Goal: Task Accomplishment & Management: Complete application form

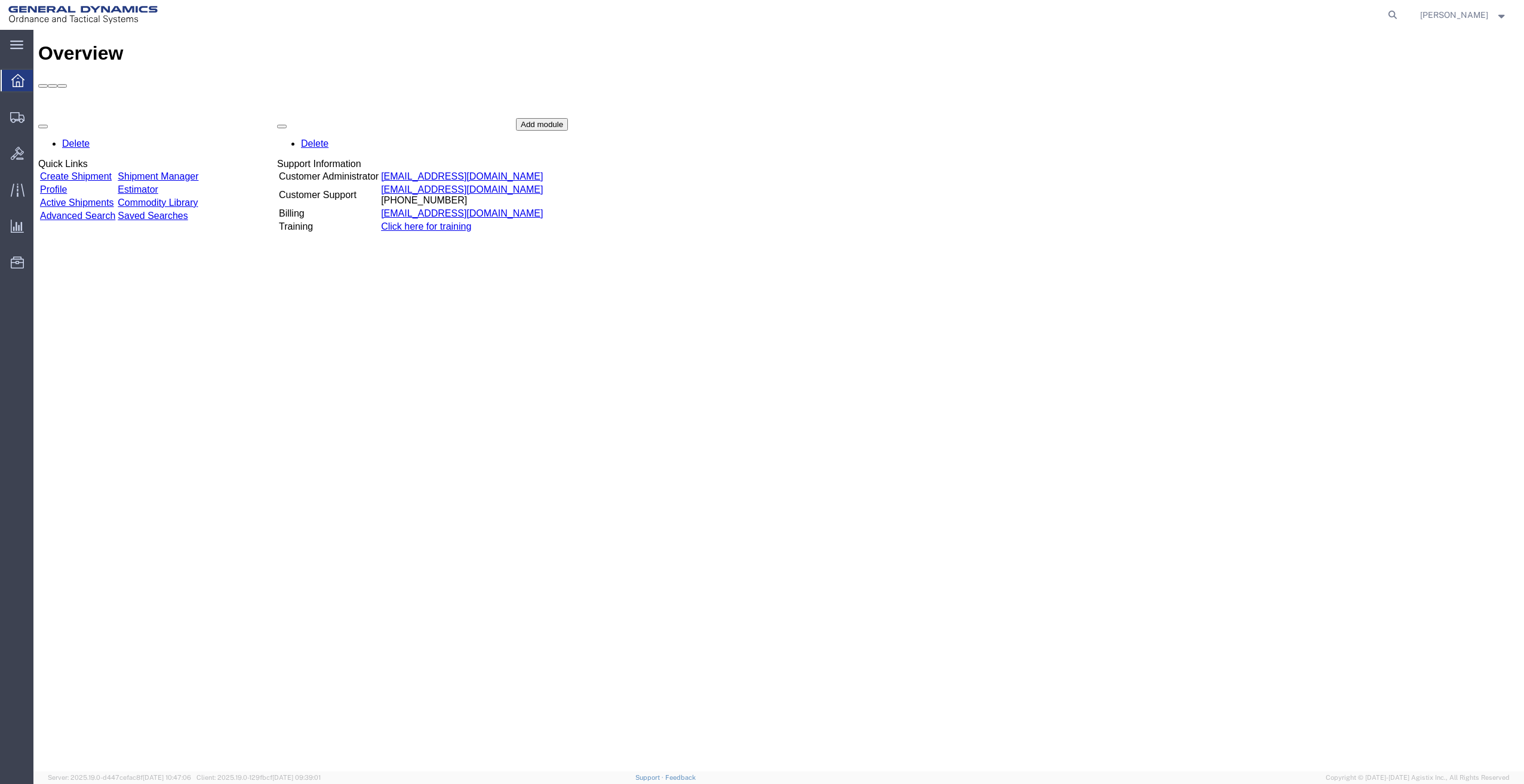
click at [126, 118] on div "Delete Quick Links Create Shipment Shipment Manager Profile Estimator Active Sh…" at bounding box center [778, 207] width 1481 height 179
click at [121, 118] on div "Delete Quick Links Create Shipment Shipment Manager Profile Estimator Active Sh…" at bounding box center [778, 207] width 1481 height 179
click at [103, 172] on link "Create Shipment" at bounding box center [75, 177] width 72 height 10
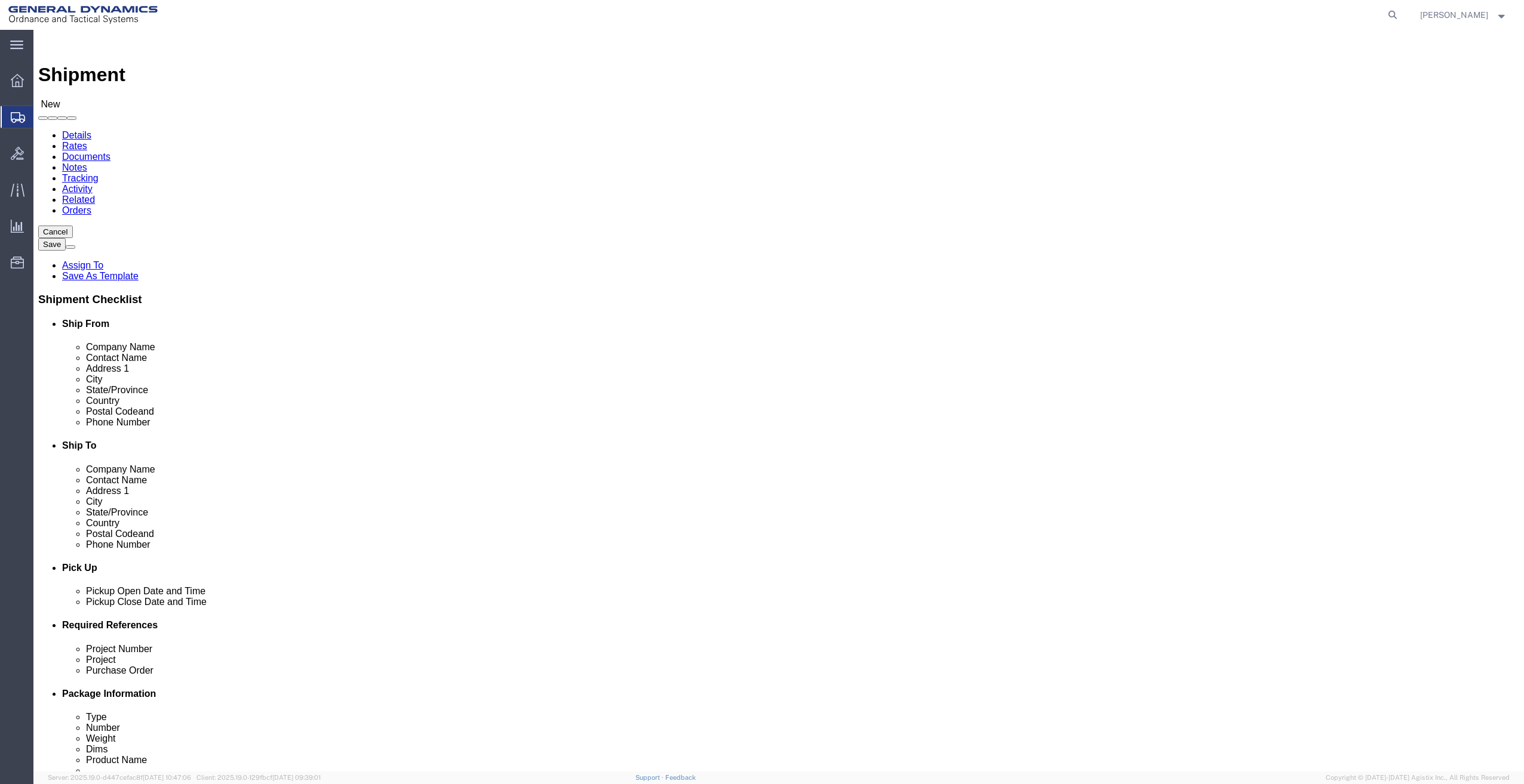
select select
select select "MYPROFILE"
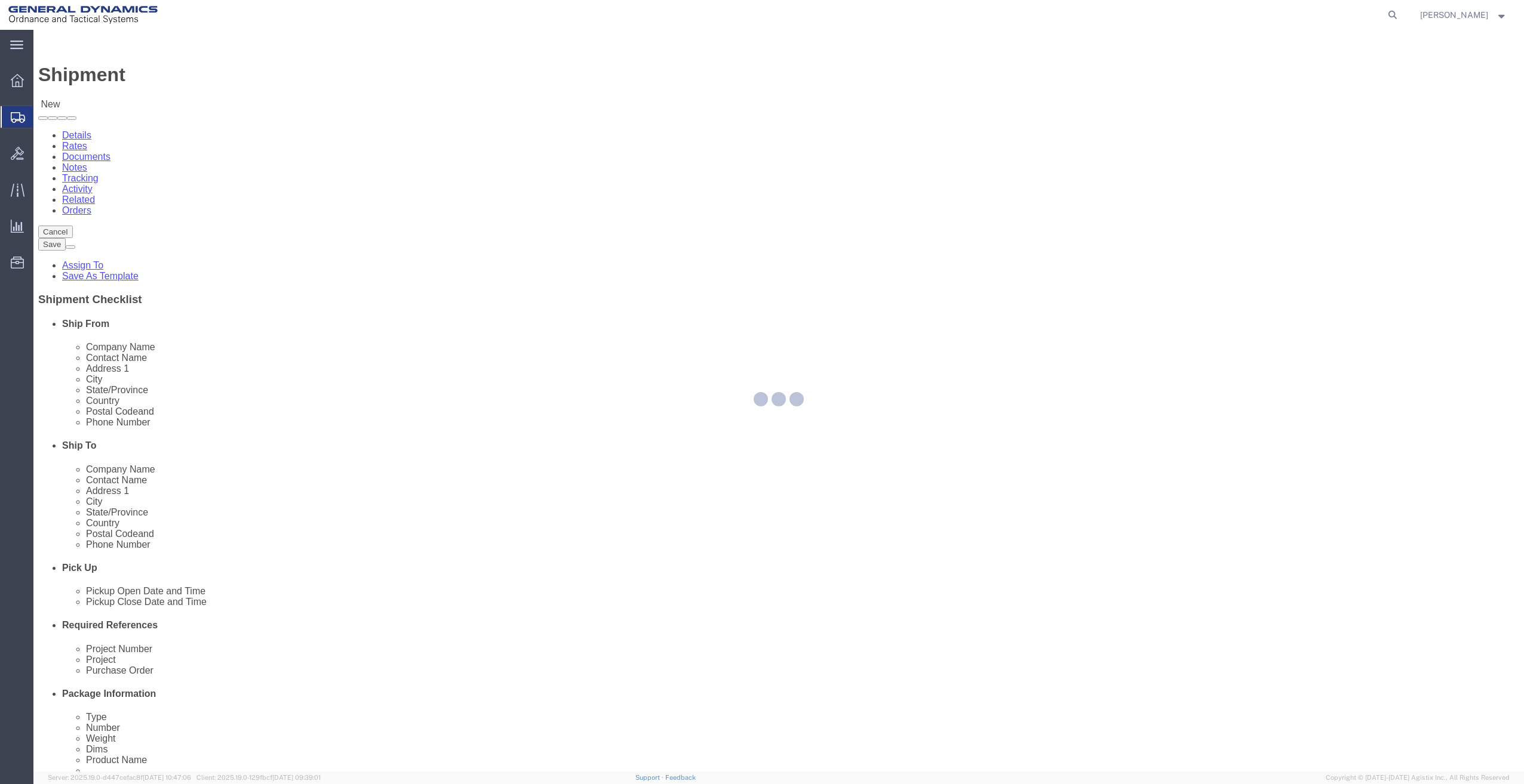
type input "General Dynamics - OTS"
type input "[PERSON_NAME]"
type input "[STREET_ADDRESS]"
type input "SACO"
type input "04072"
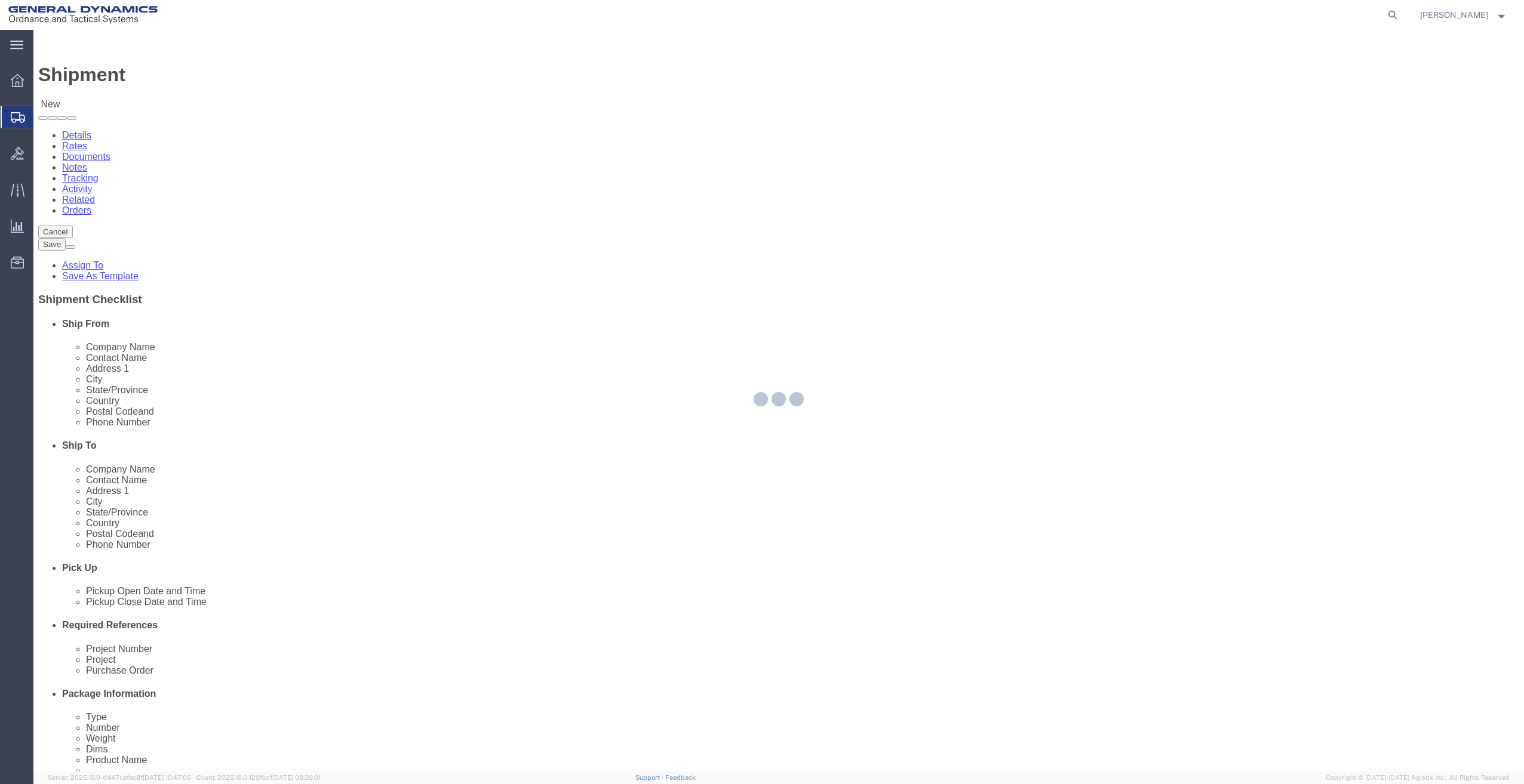
type input "[PHONE_NUMBER]"
type input "[PERSON_NAME][EMAIL_ADDRESS][PERSON_NAME][DOMAIN_NAME]"
checkbox input "true"
select select "ME"
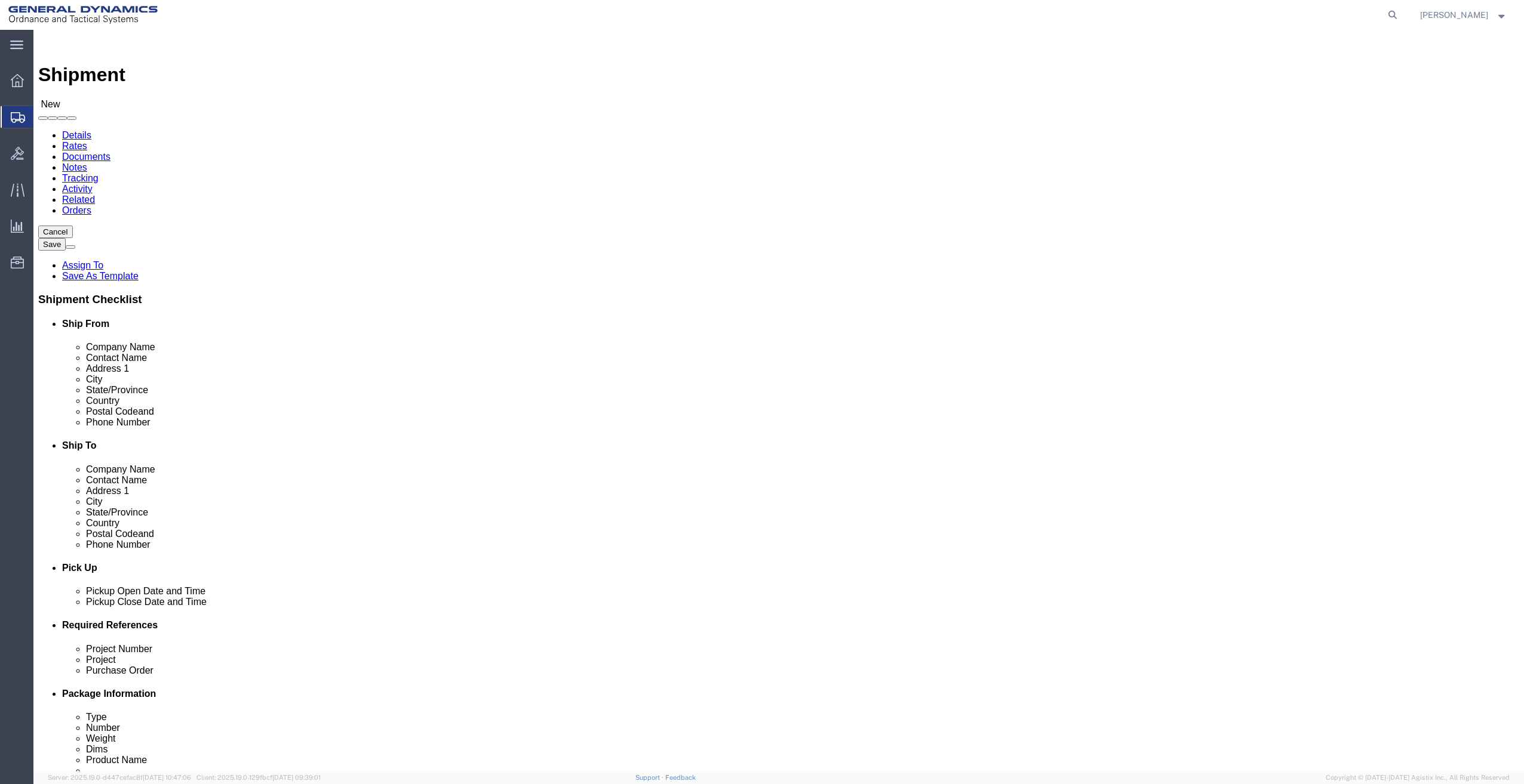
click input "text"
click input "ADVANCE GLOBAL SERVICES"
type input "ADVANCE GLOBAL SERVICES LTD"
type input "SHIPPING DEPT"
type input "[STREET_ADDRESS][PERSON_NAME]"
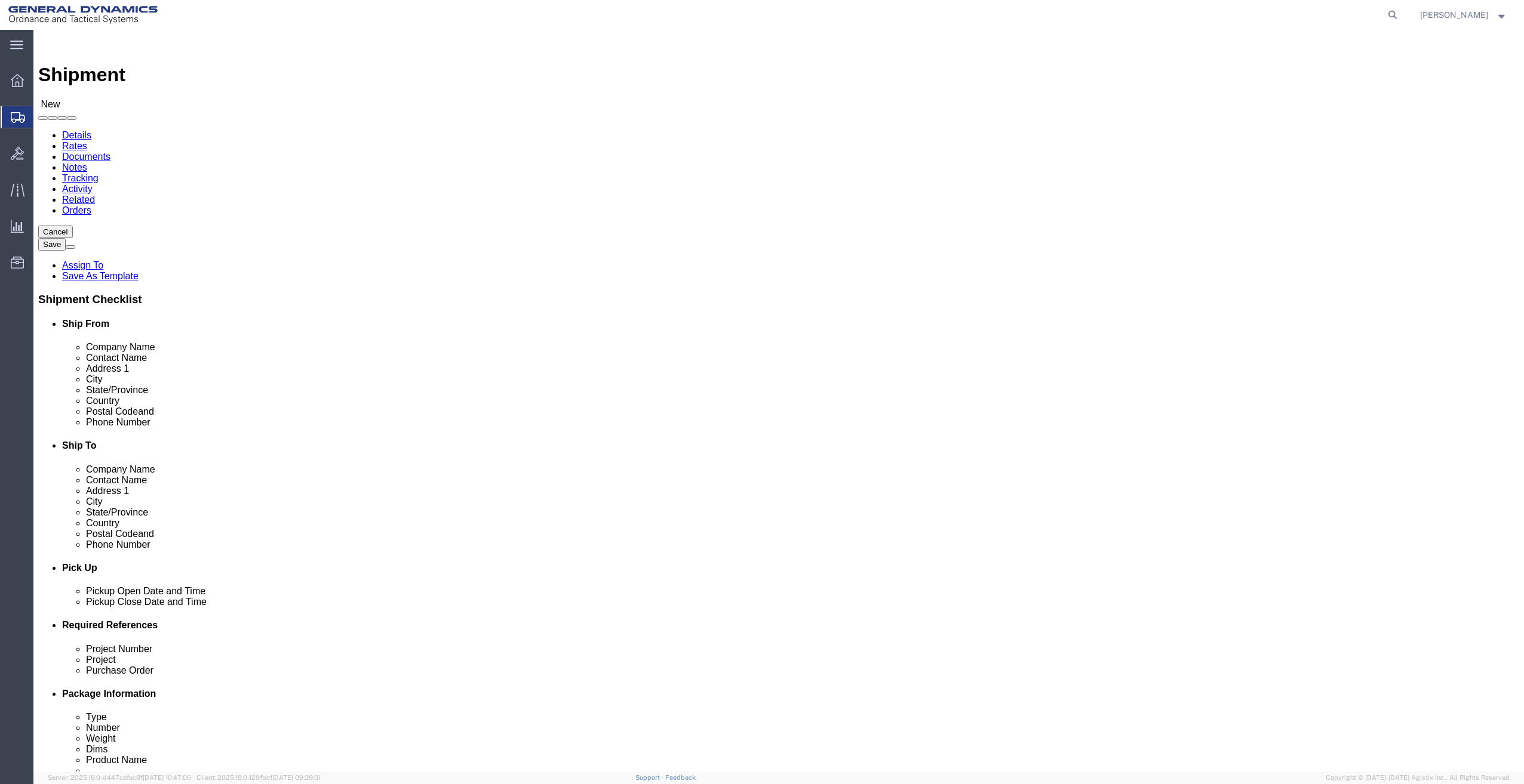
select select
type input "[GEOGRAPHIC_DATA]"
select select
type input "N"
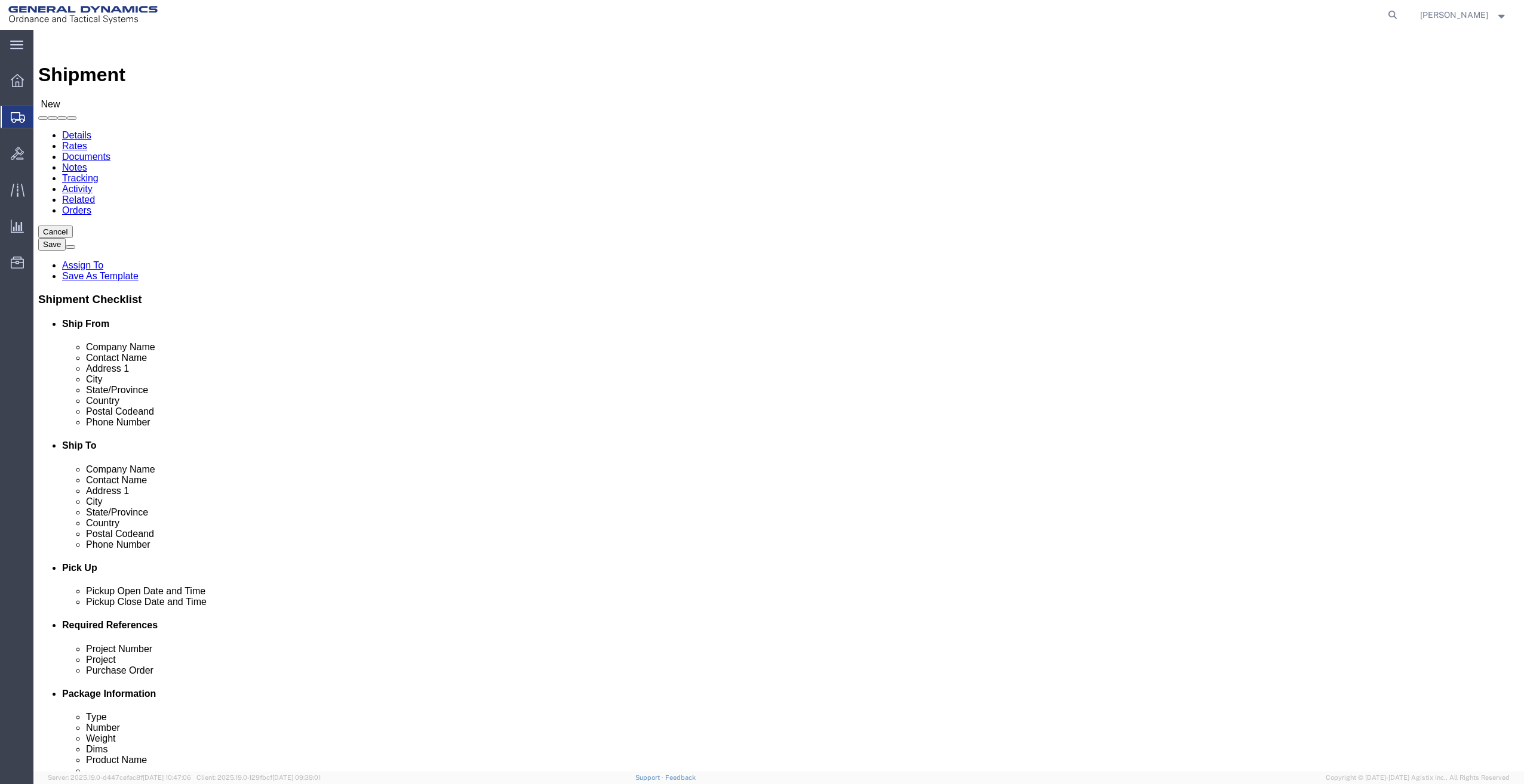
scroll to position [50, 0]
select select
select select "NY"
type input "14127"
select select
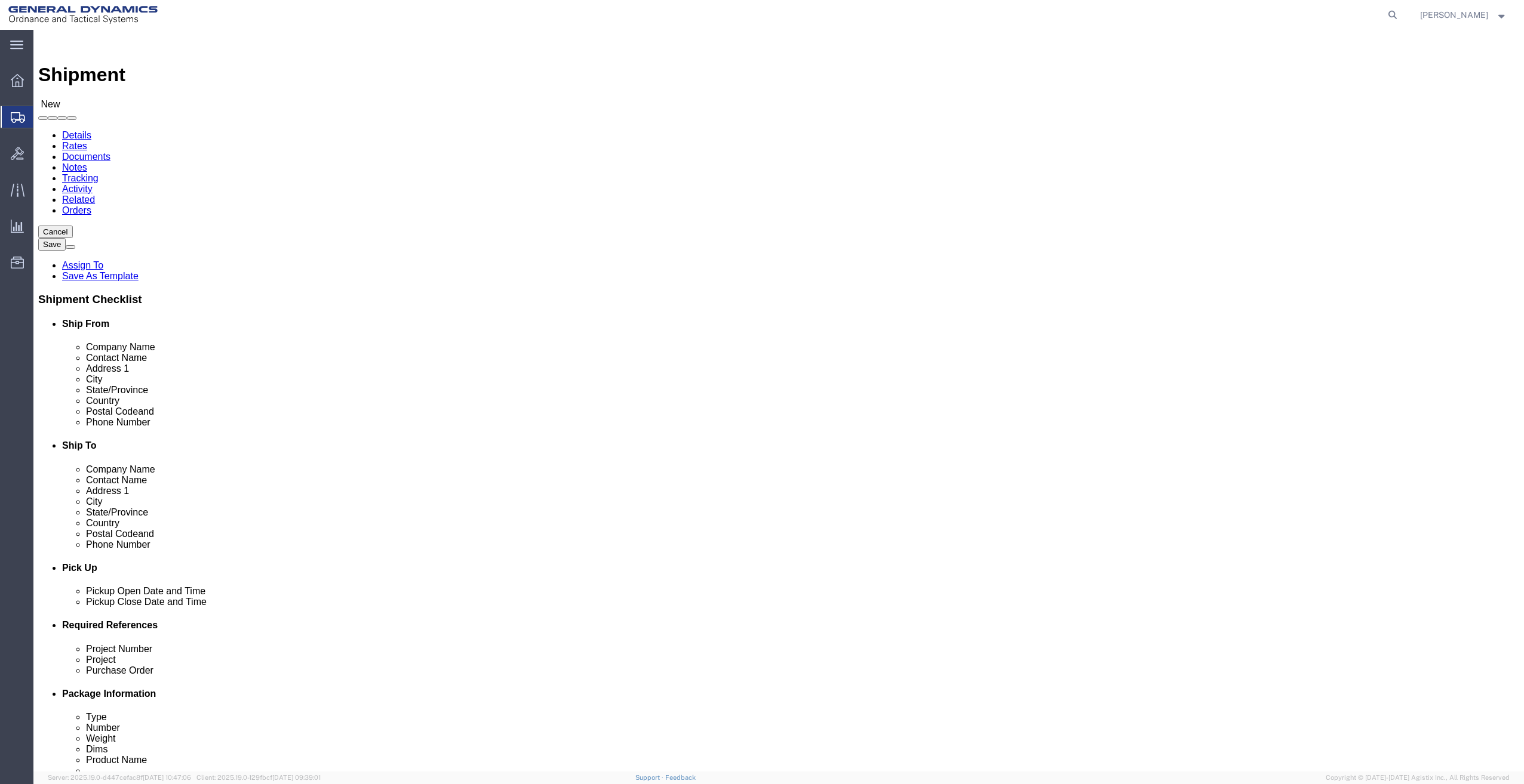
type input "9999999999"
click div "[DATE] 8:00 AM"
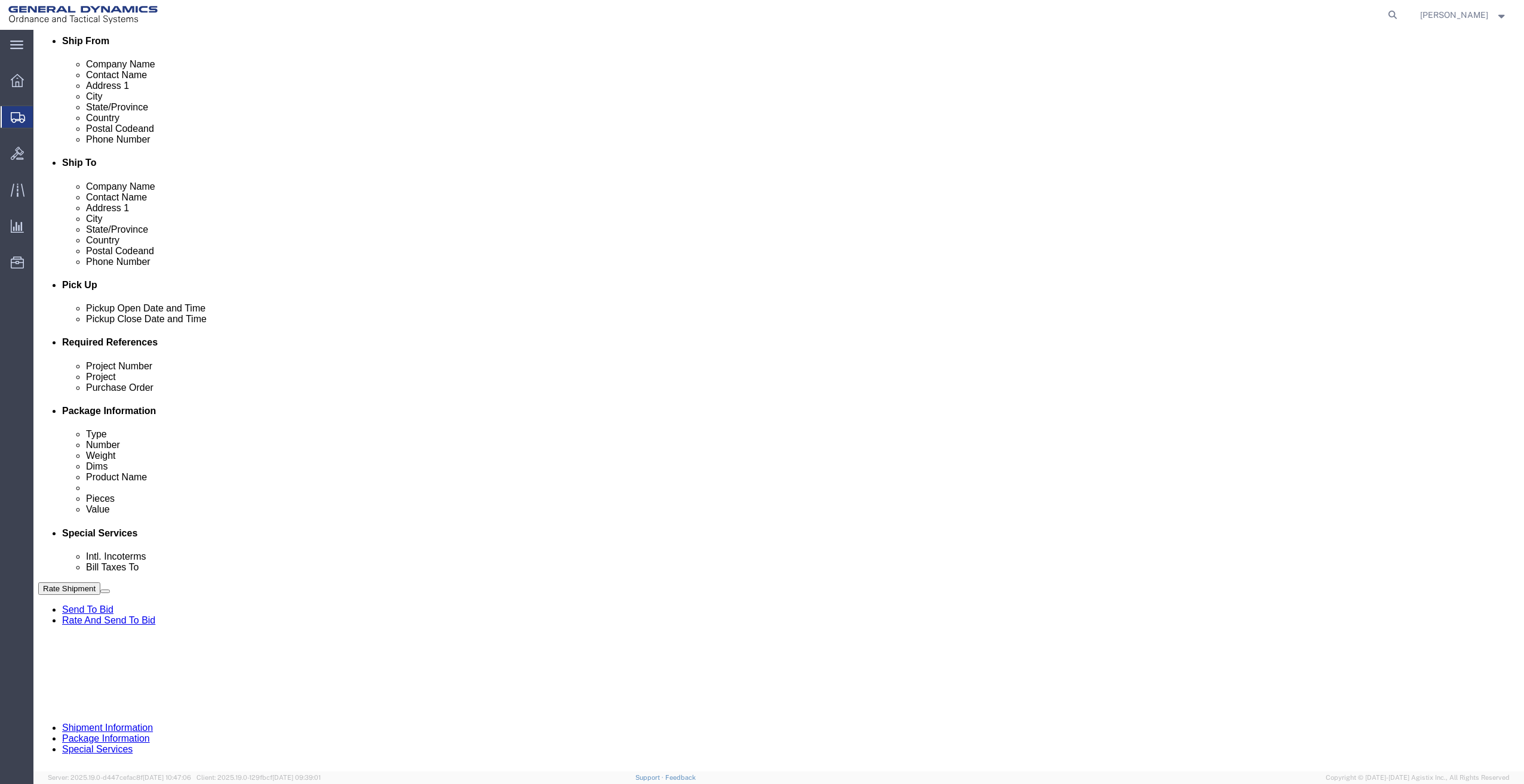
type input "3:00 PM"
click button "Apply"
click input "text"
paste input "IRDEX21 - Research and Development – Sit"
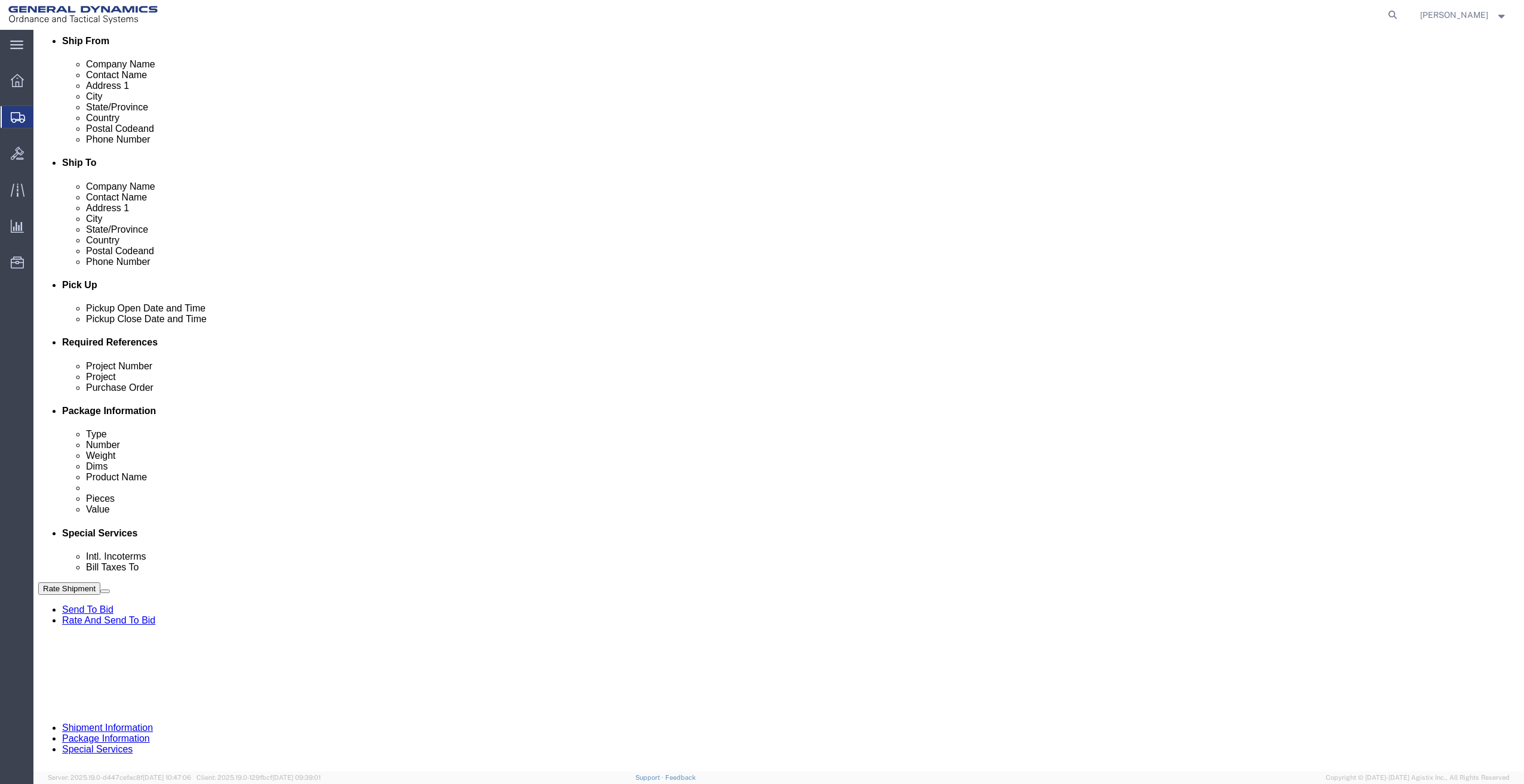
scroll to position [0, 63]
type input "IRDEX21 - Research and Development – Sit"
click input "text"
paste input "IRDEX-WP0103 - EPVD Barrel Development"
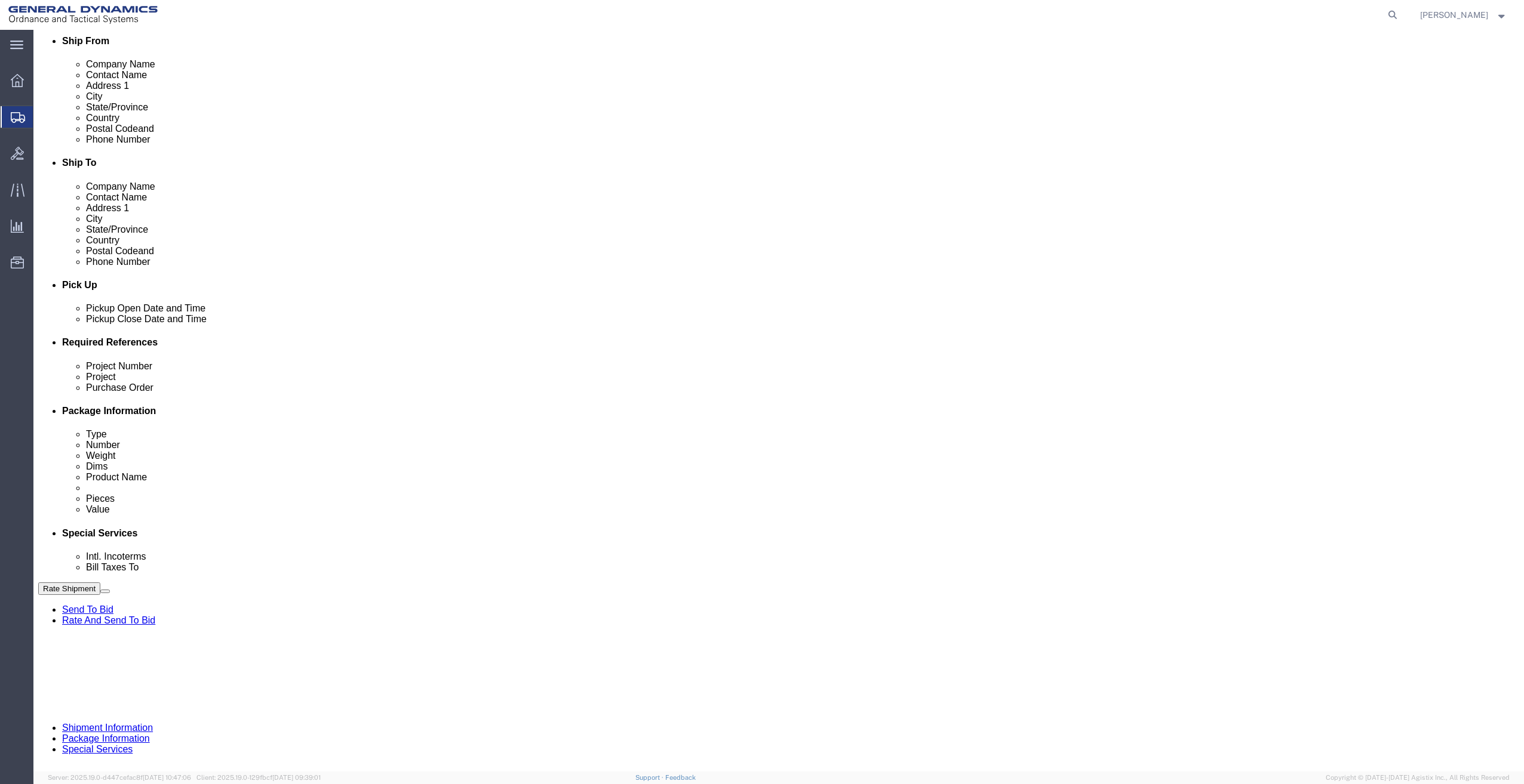
scroll to position [0, 65]
type input "IRDEX-WP0103 - EPVD Barrel Development"
click div "Purchase Order"
click input "text"
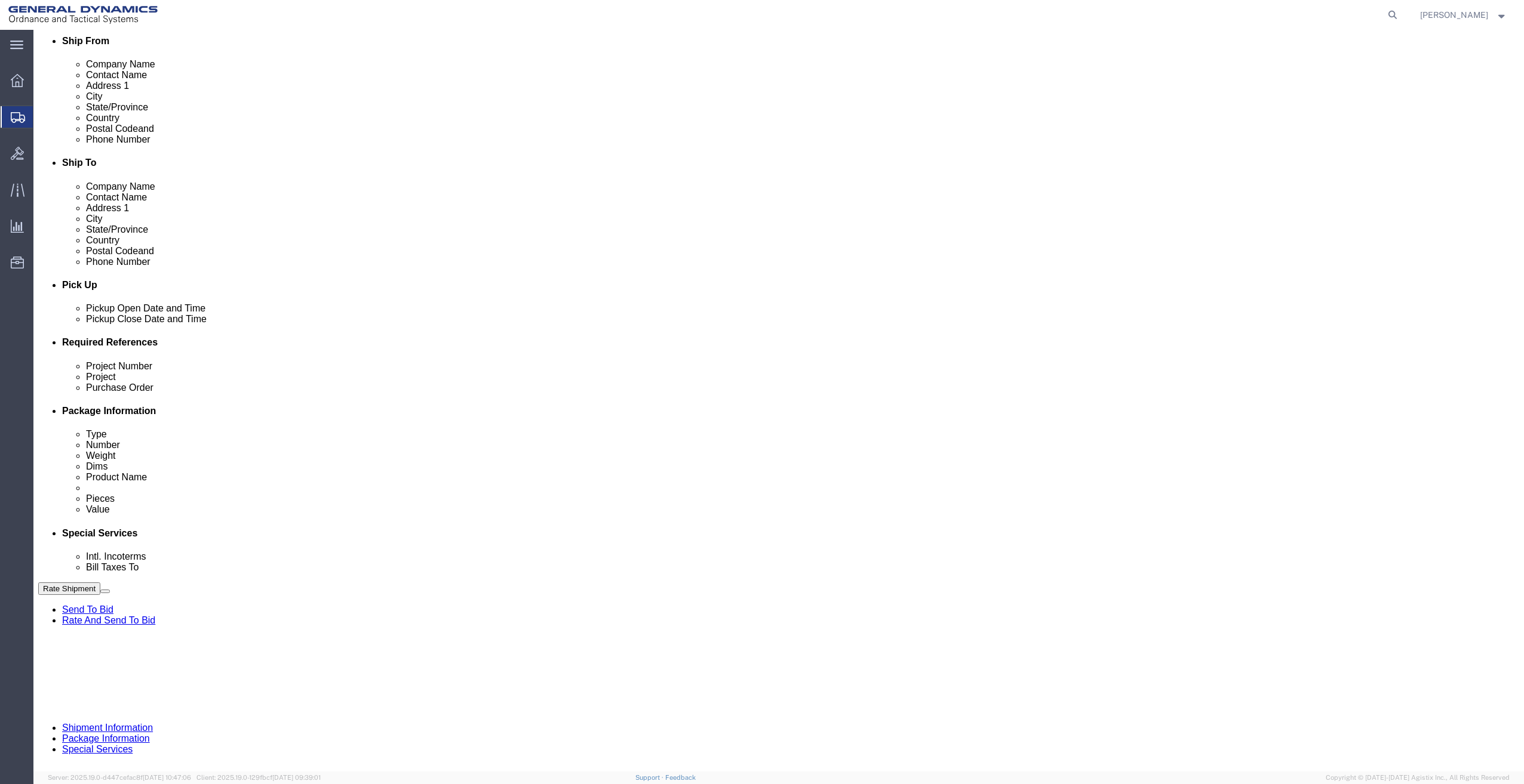
type input "."
click button "Continue"
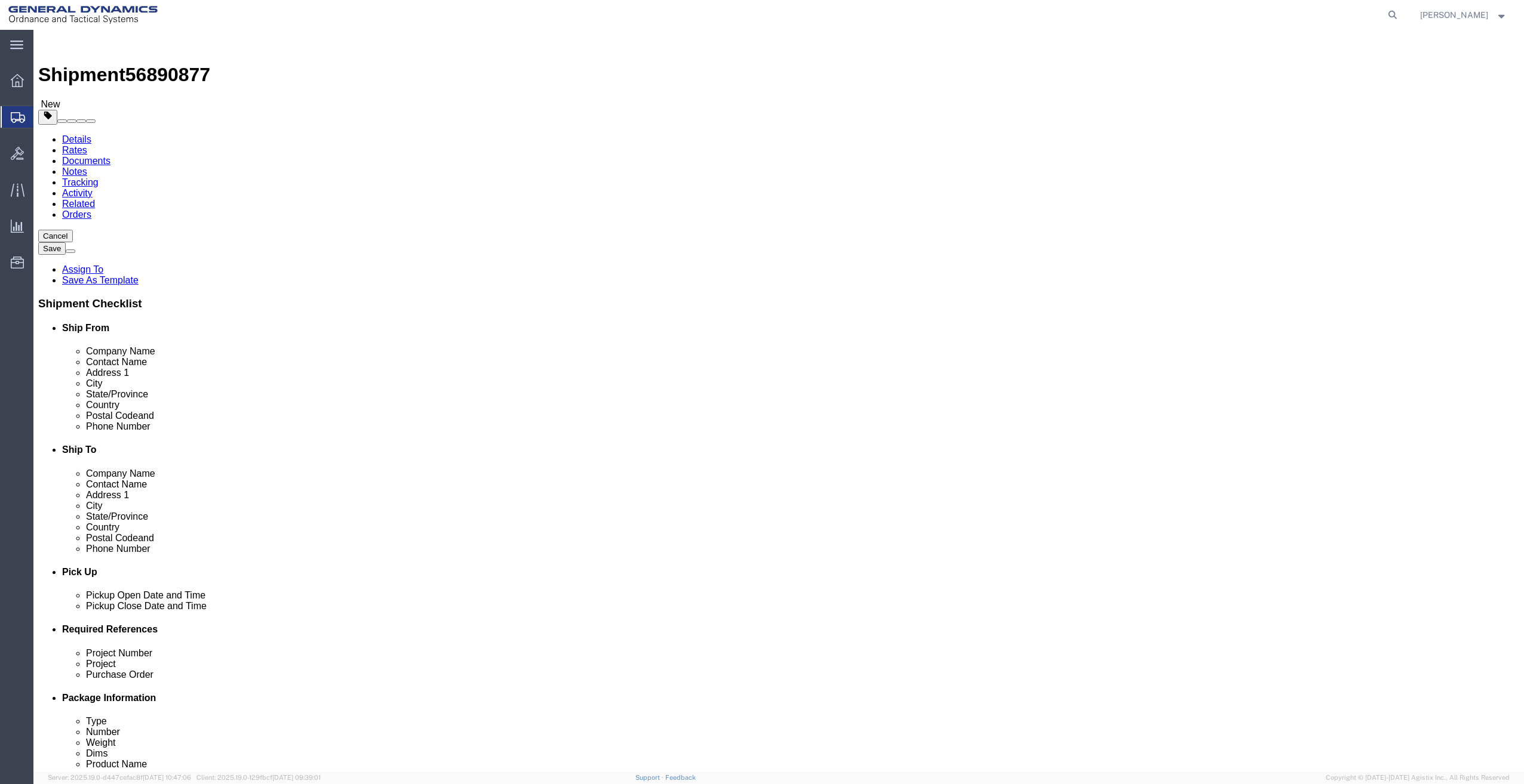
click select "Select Bale(s) Basket(s) Bolt(s) Bottle(s) Buckets Bulk Bundle(s) Can(s) Cardbo…"
select select "CRAT"
click select "Select Bale(s) Basket(s) Bolt(s) Bottle(s) Buckets Bulk Bundle(s) Can(s) Cardbo…"
click input "text"
type input "76"
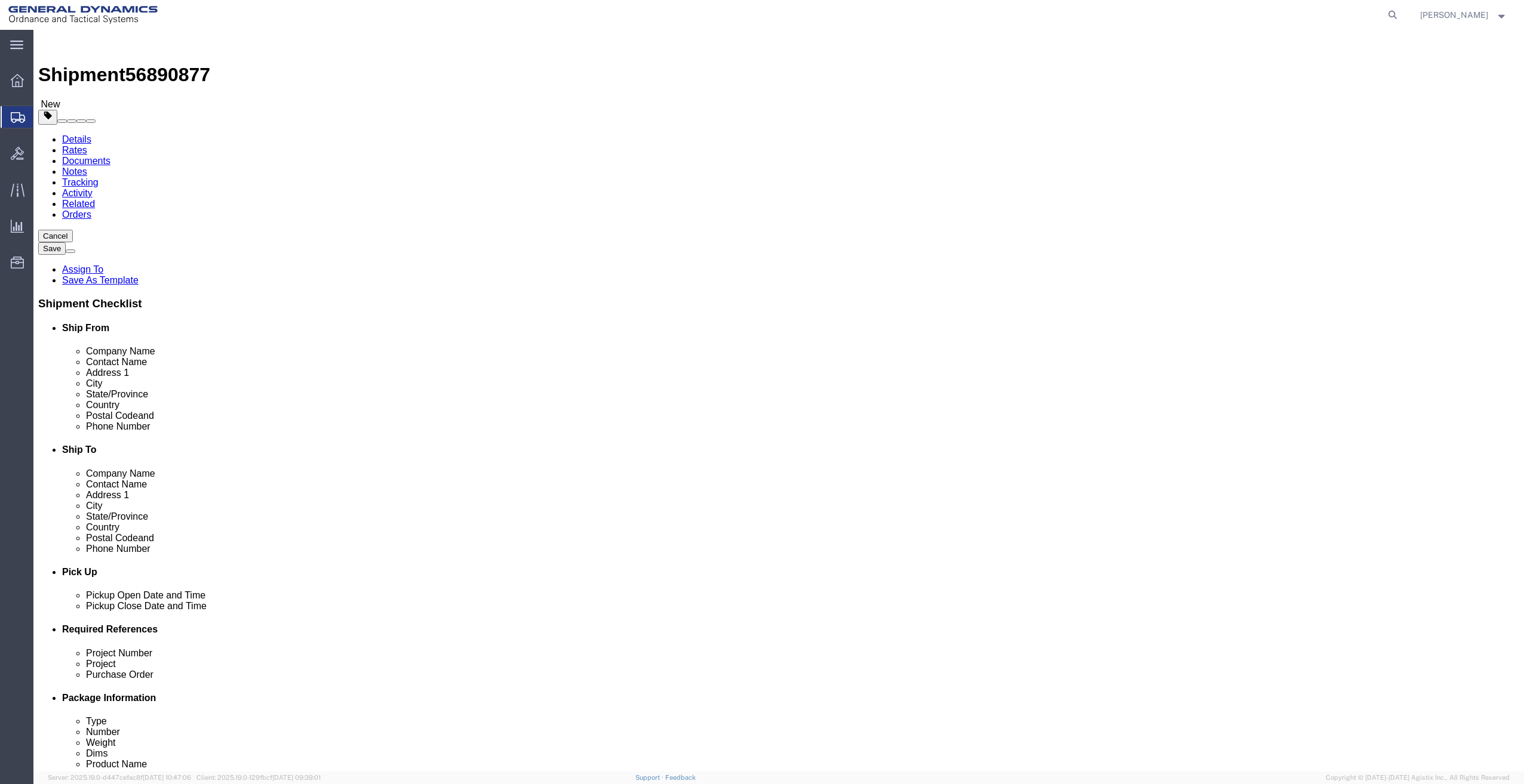
type input "8"
type input "12"
type input "62"
click link "Add Content"
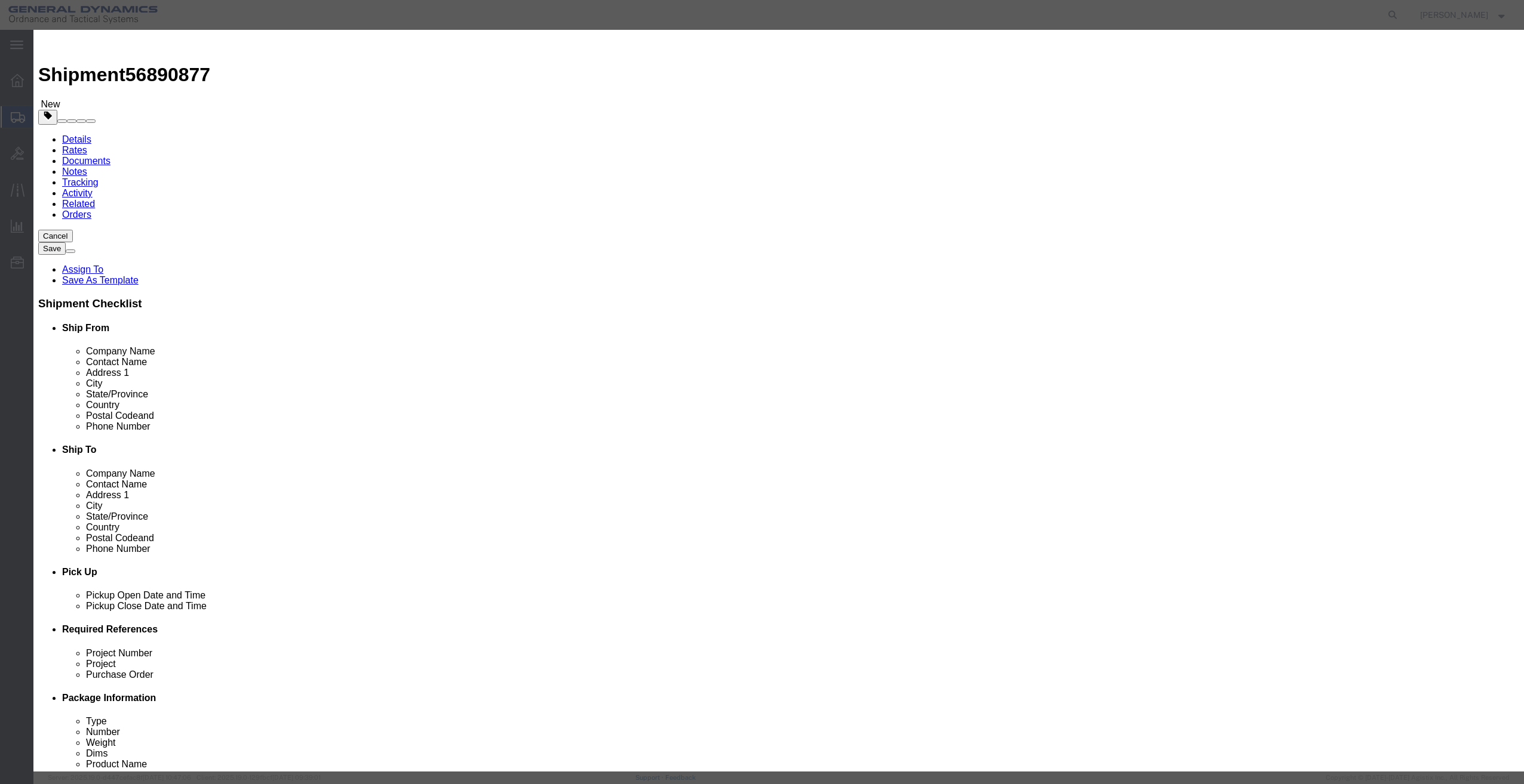
click input "text"
type input "GUN BARREL"
type input "1"
select select "USD"
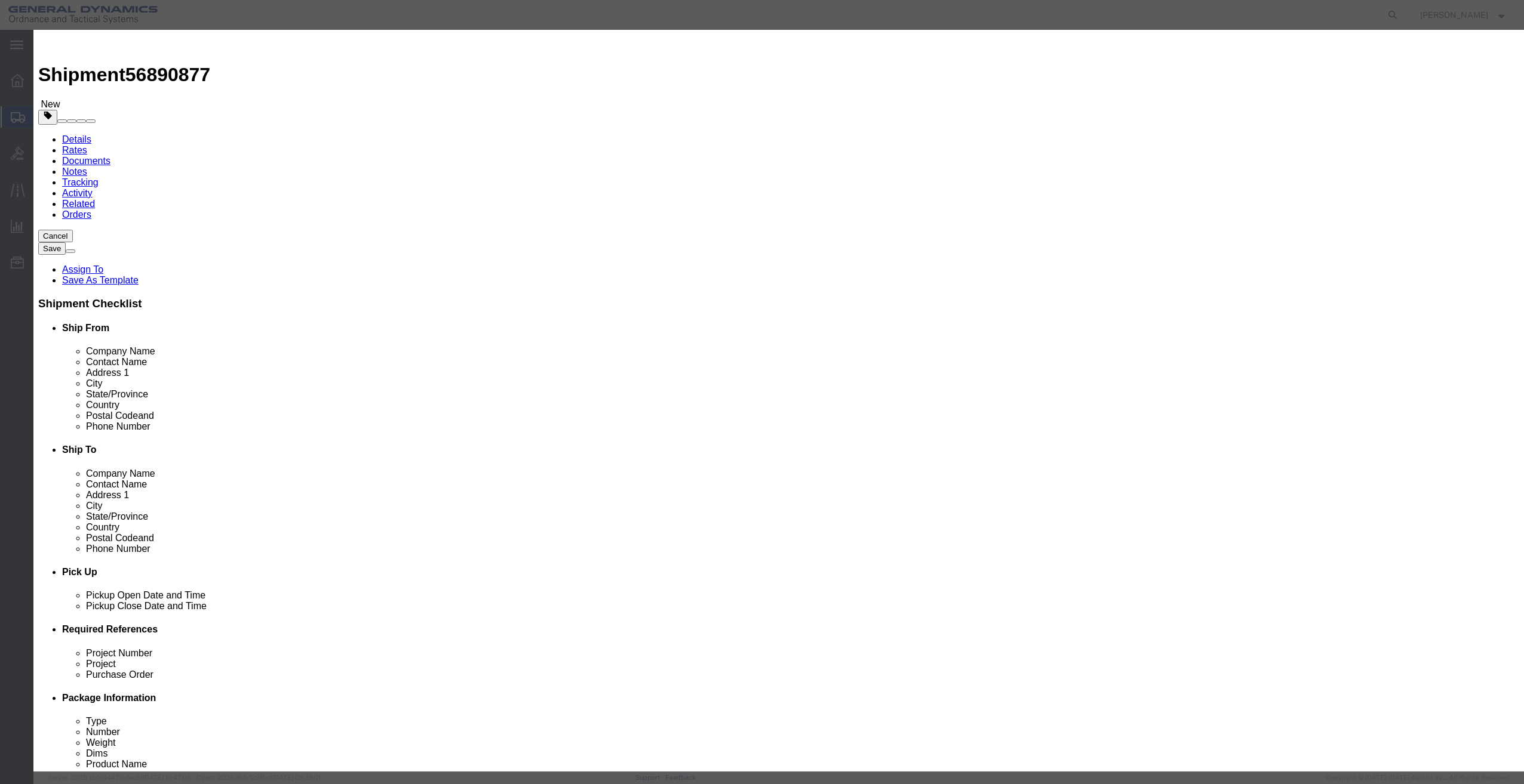
select select "100"
drag, startPoint x: 559, startPoint y: 91, endPoint x: 1002, endPoint y: 427, distance: 556.0
click div "Save & Add Another Save & Close Close"
click button "Save & Close"
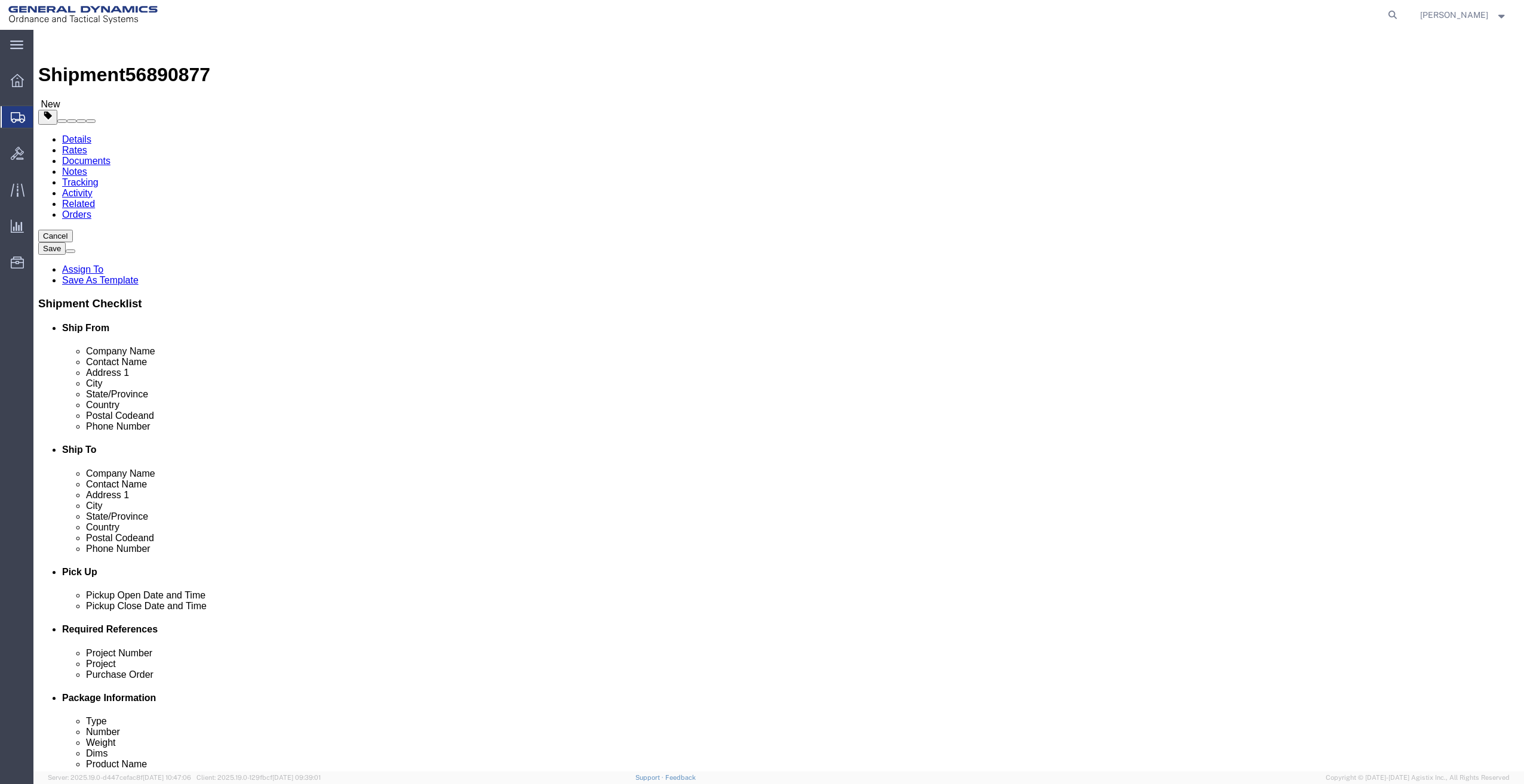
click button "Continue"
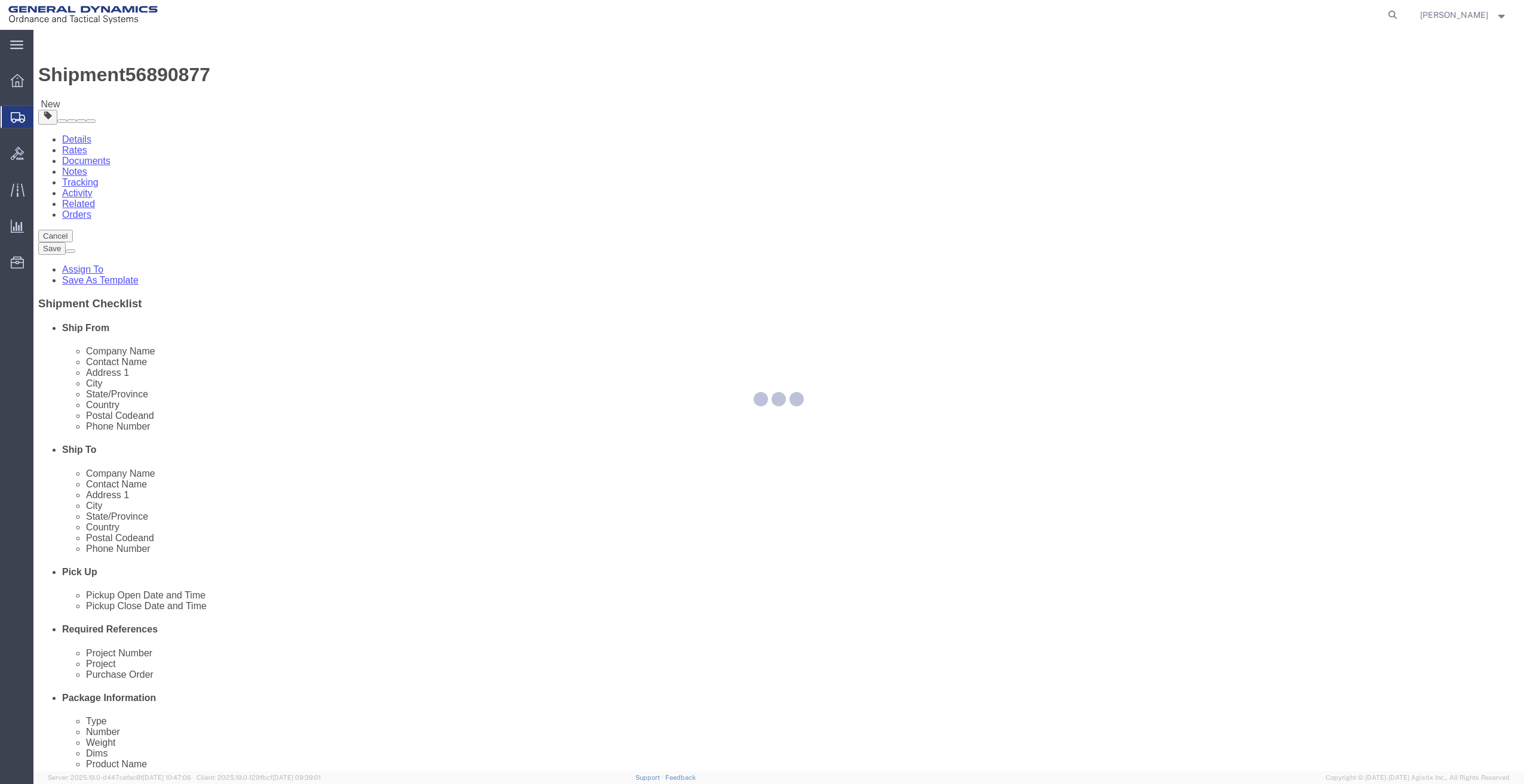
select select
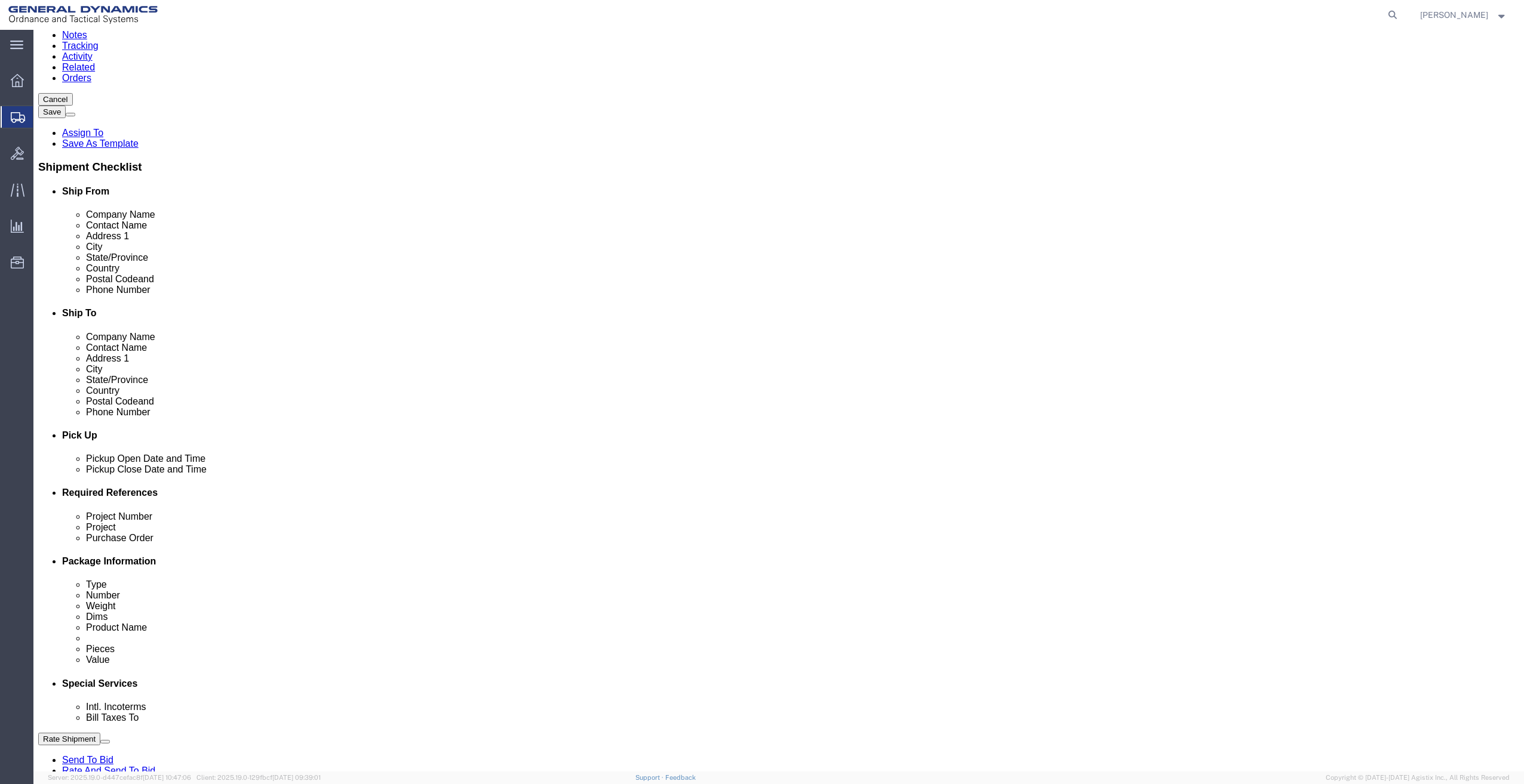
scroll to position [194, 0]
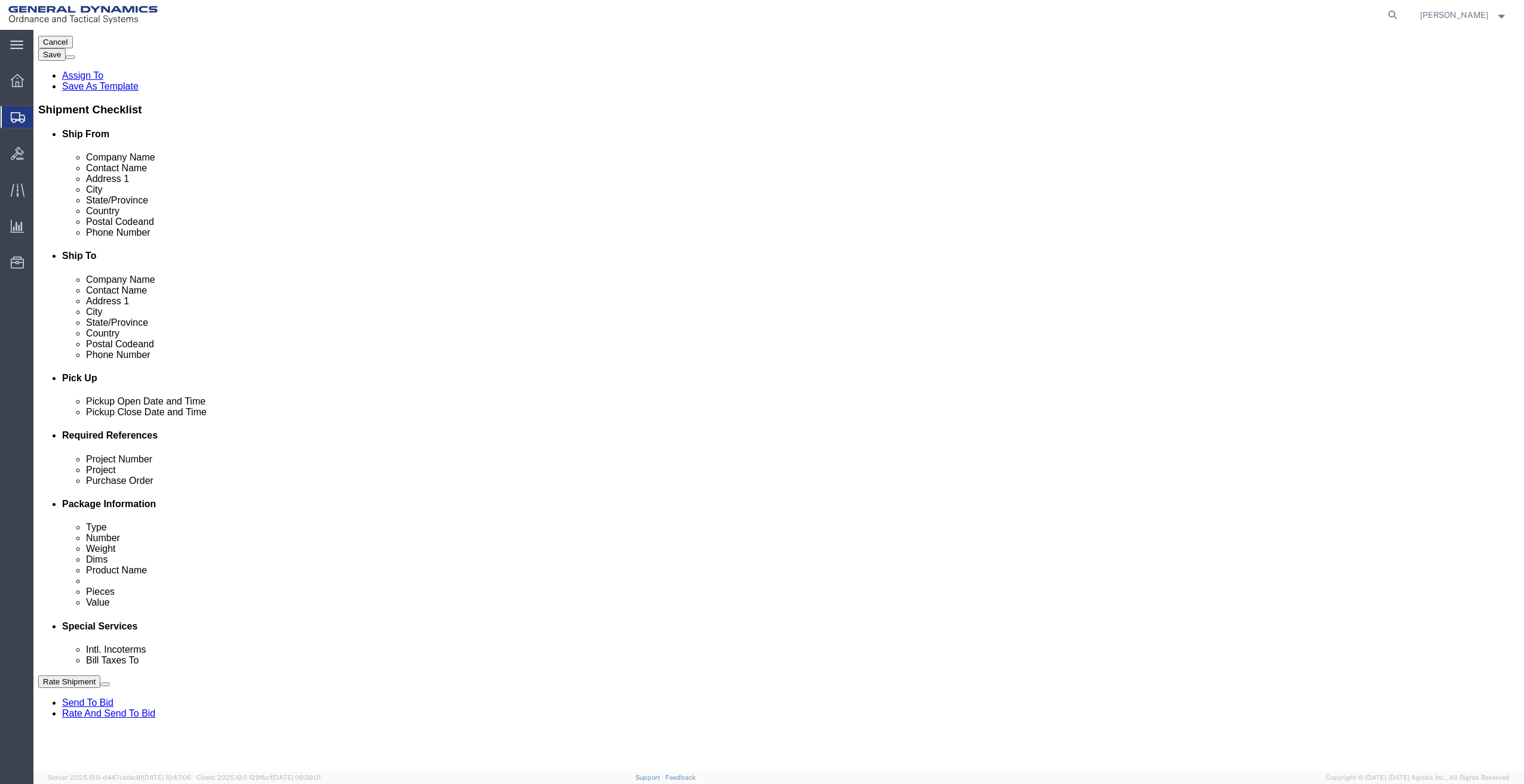
click button "Rate Shipment"
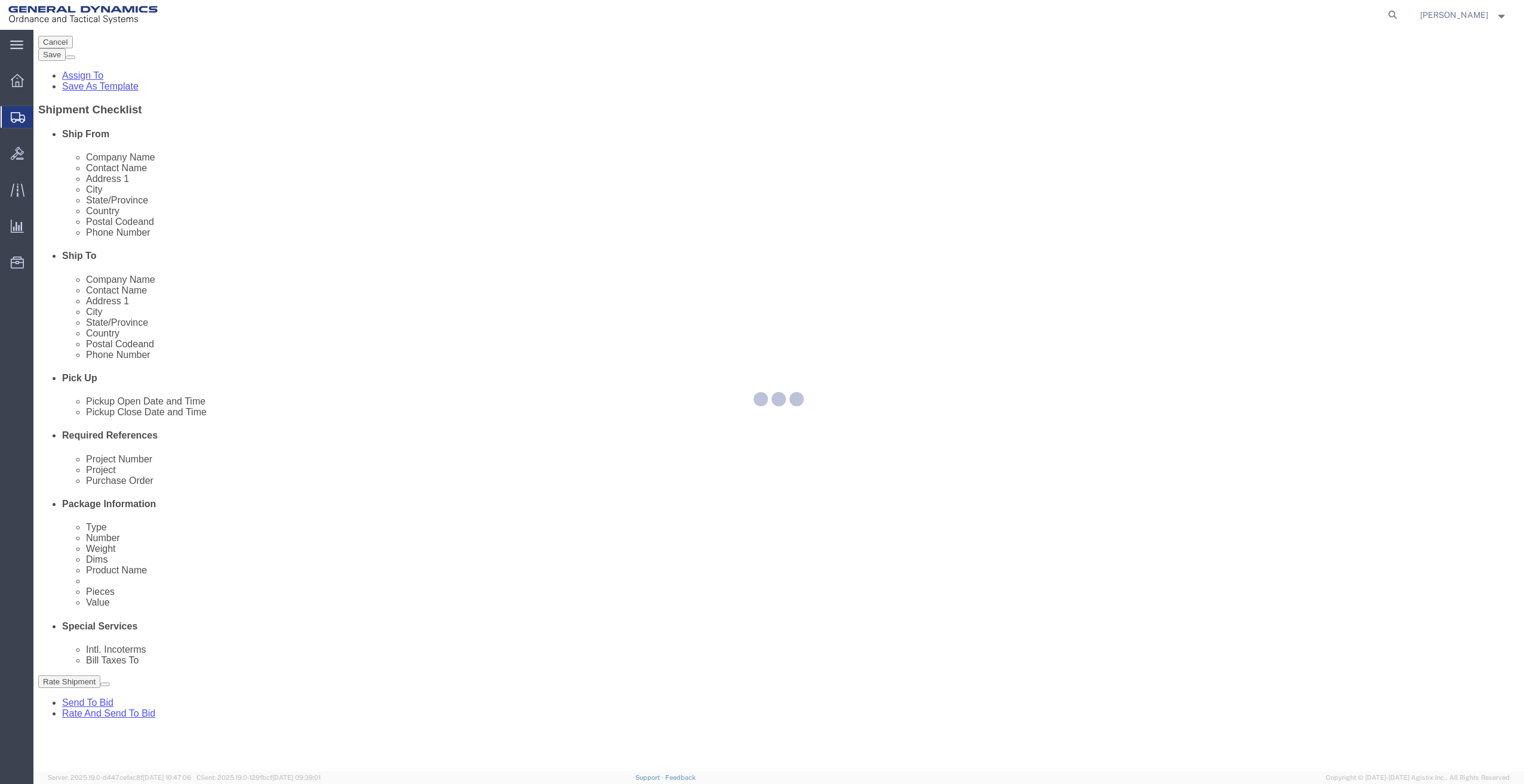
scroll to position [0, 0]
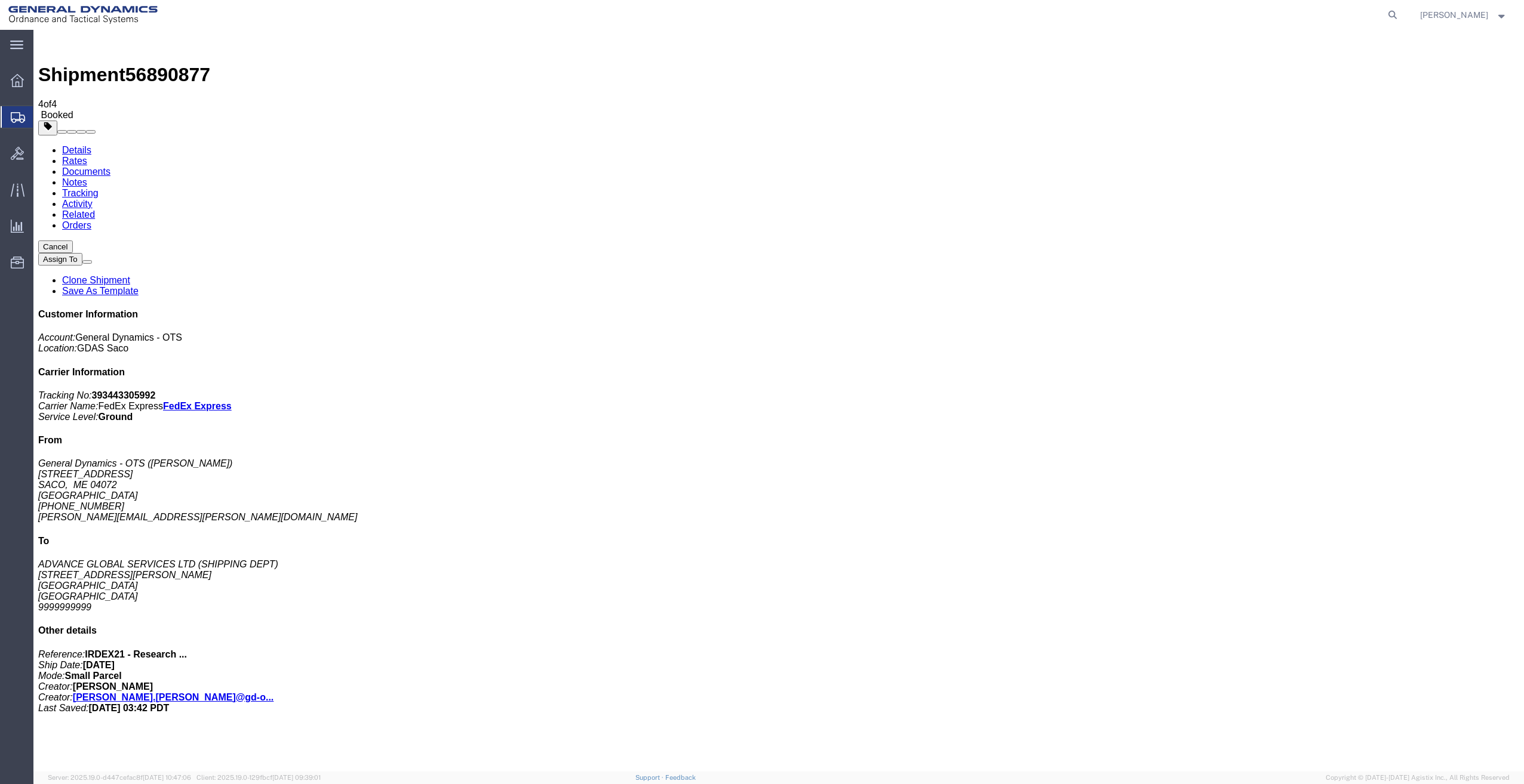
click at [72, 145] on link "Details" at bounding box center [77, 150] width 29 height 10
click link "Schedule pickup request"
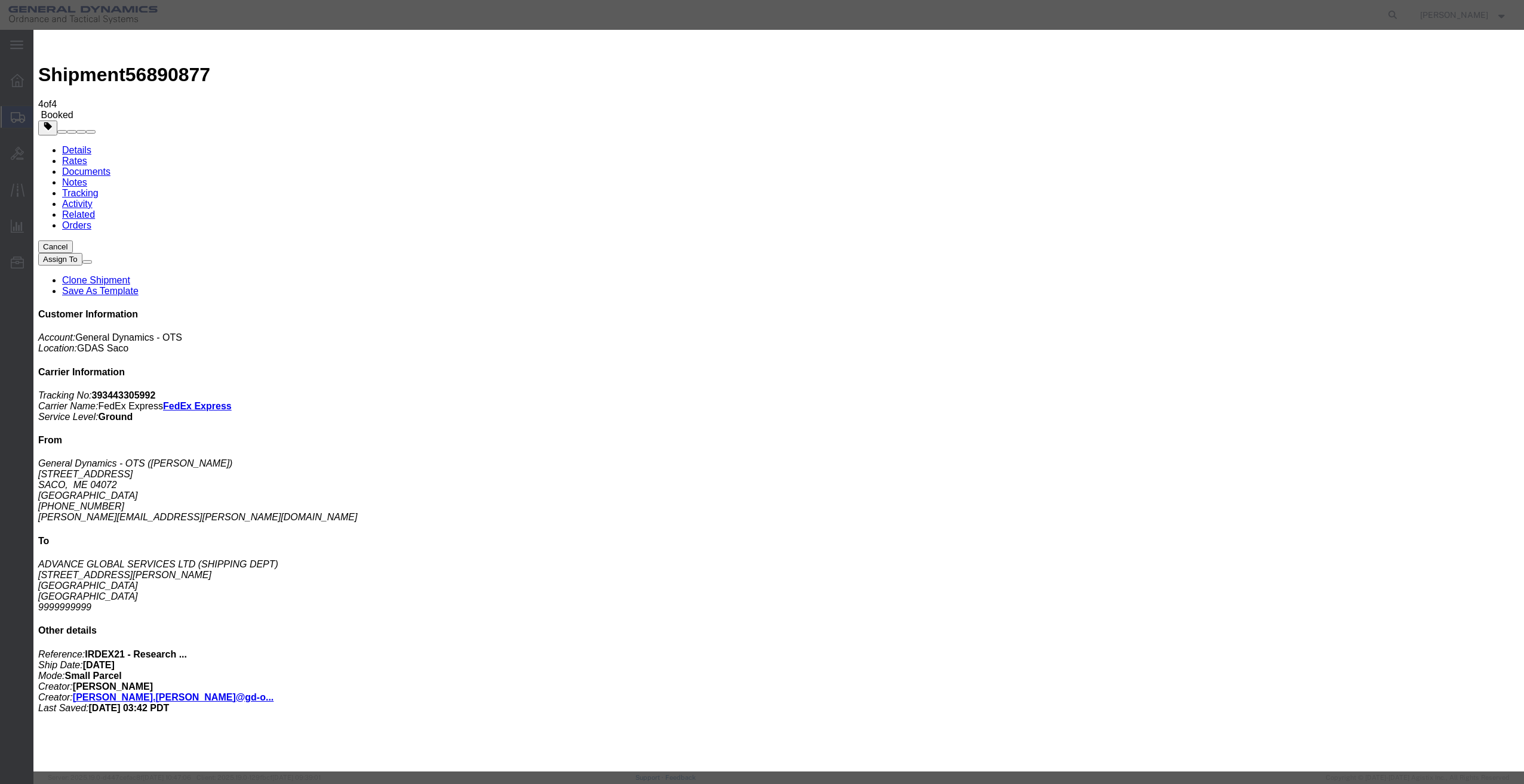
click button "Close"
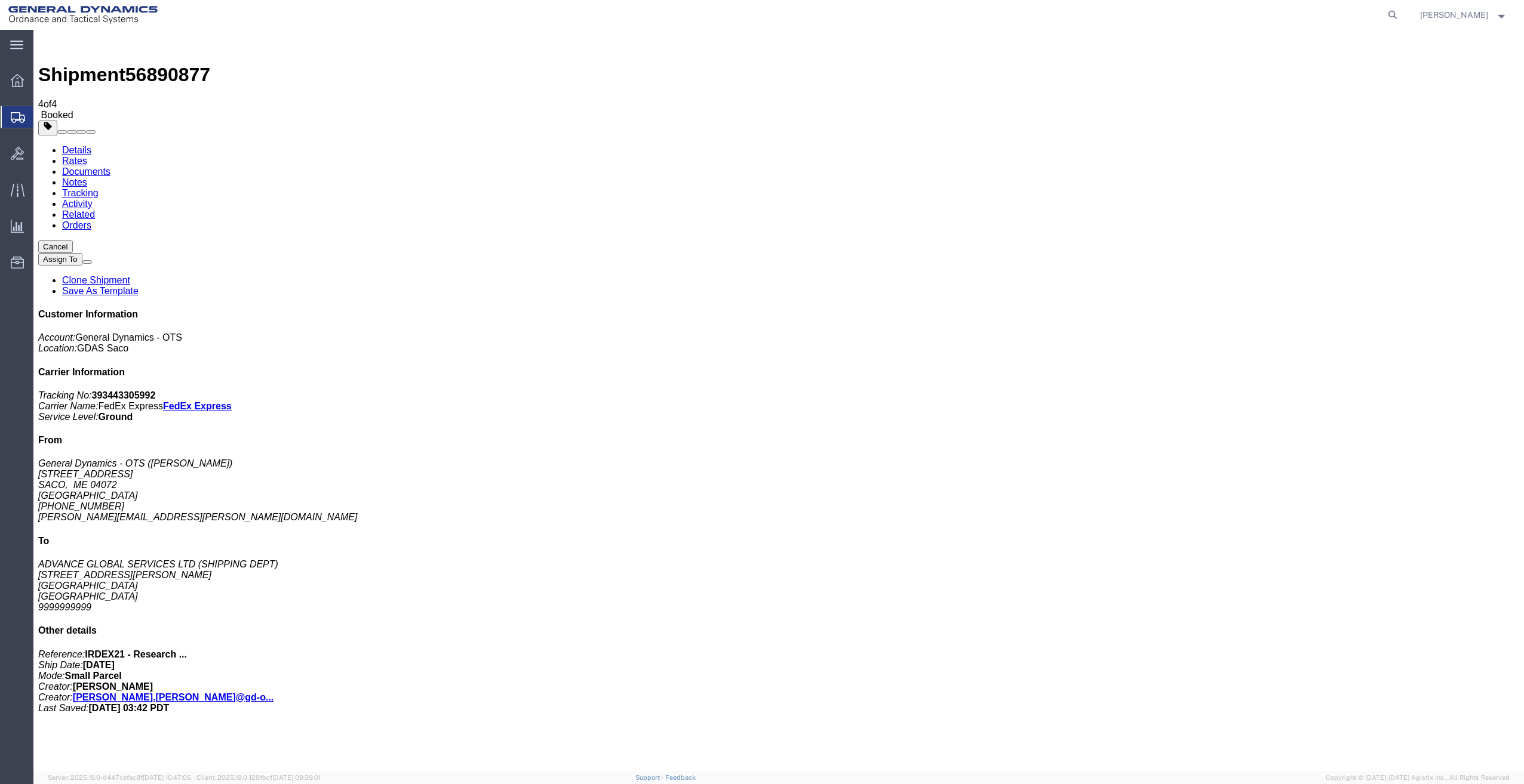
click span "button"
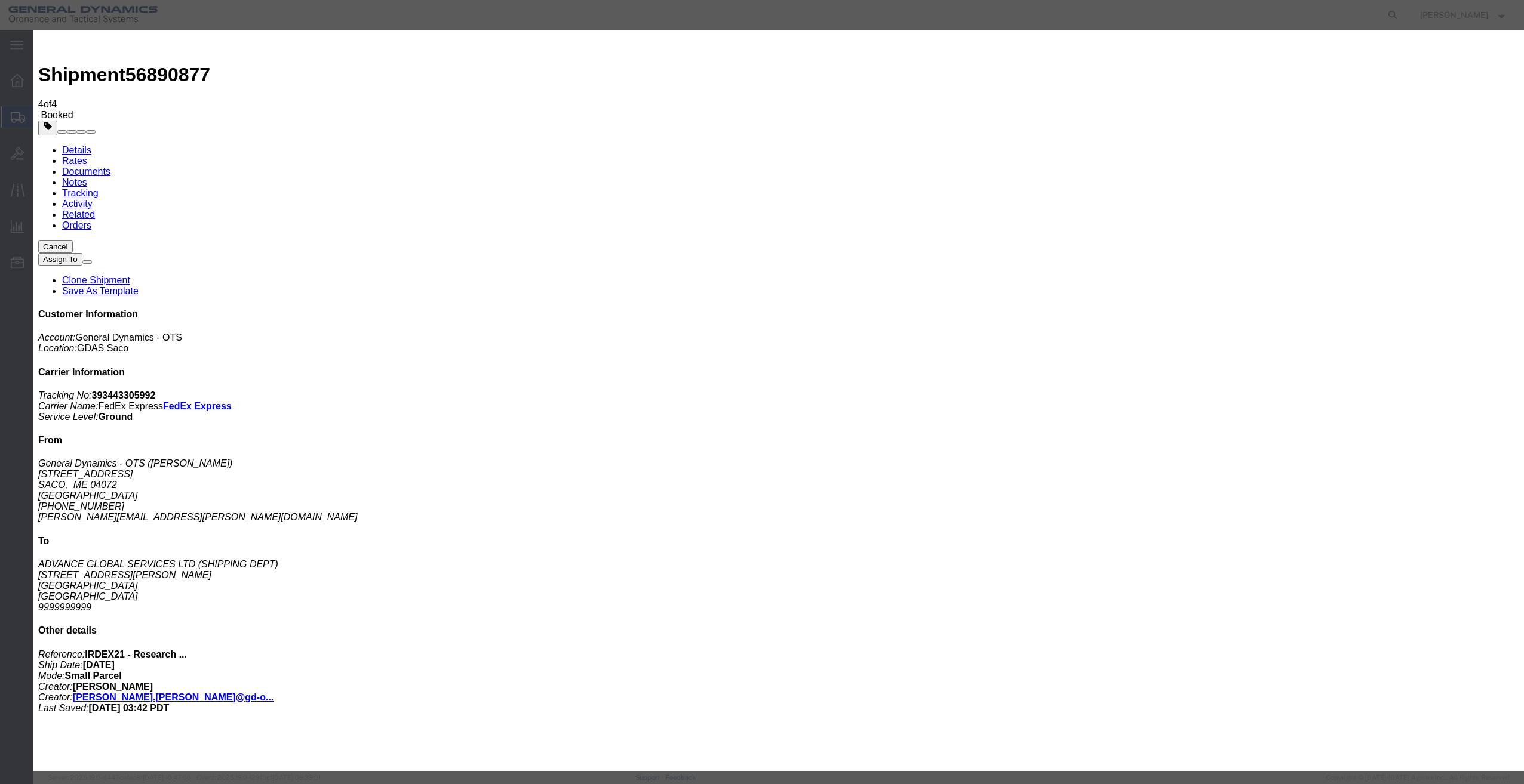
click button "Cancel"
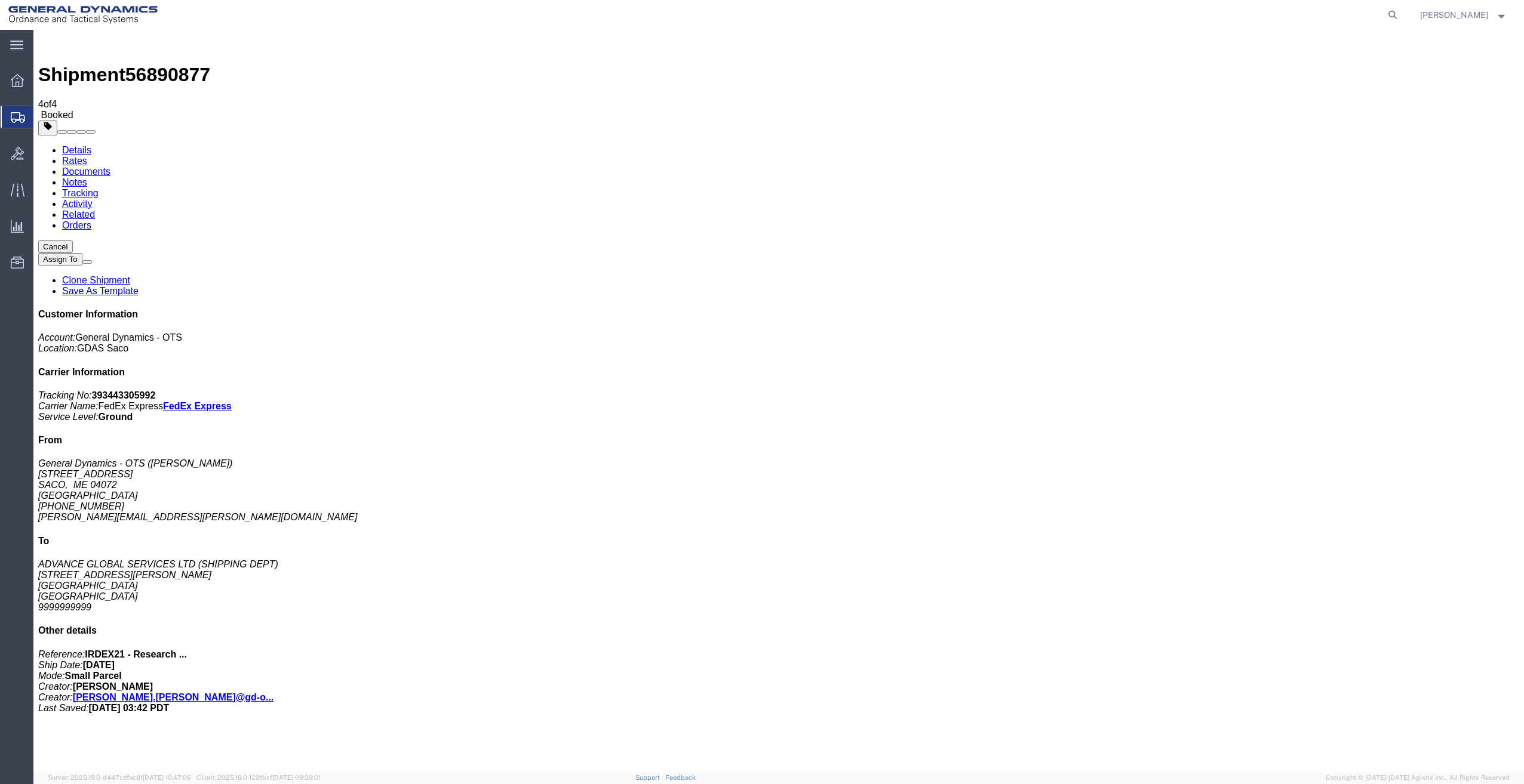
click button "Cancel"
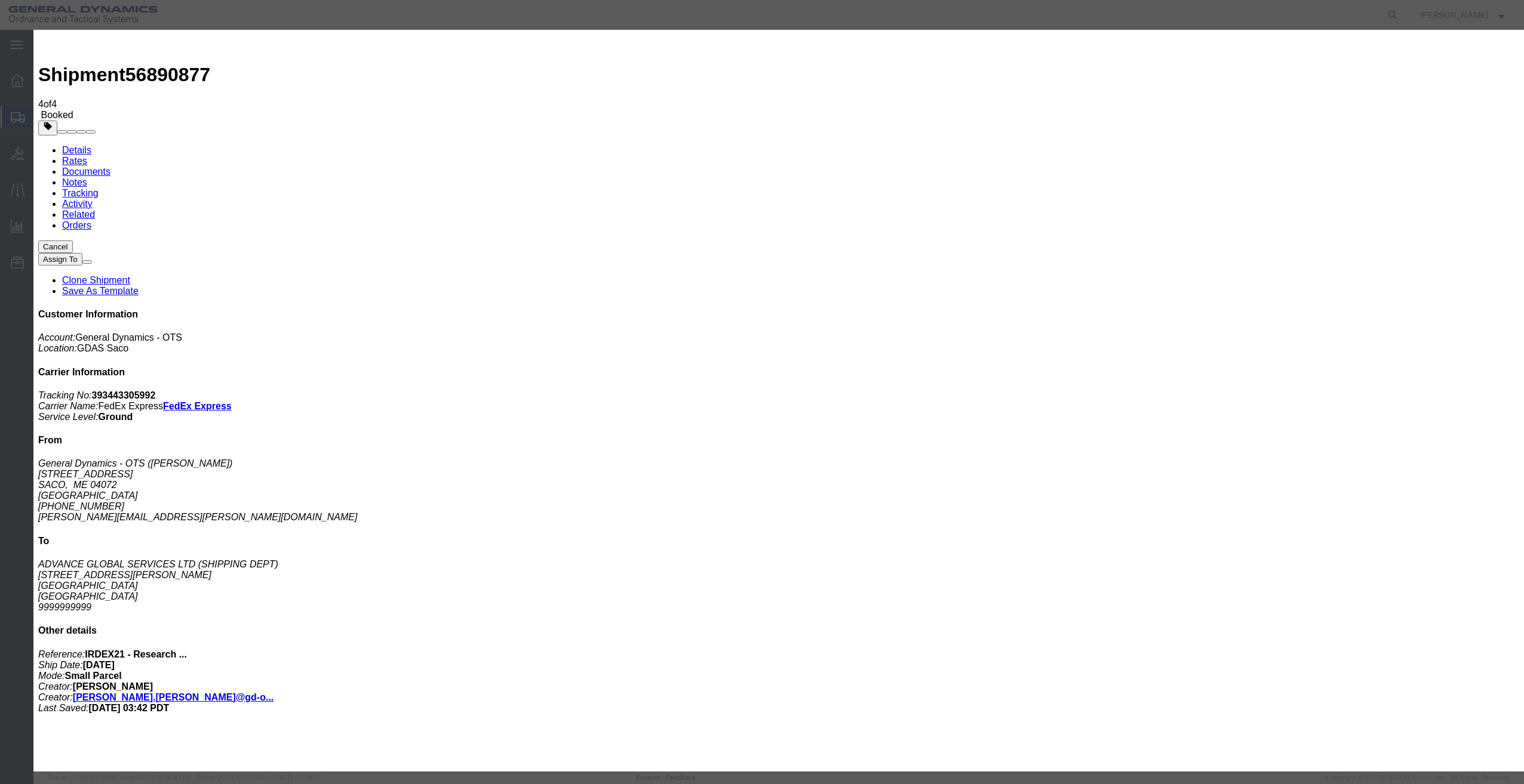
click button "Yes"
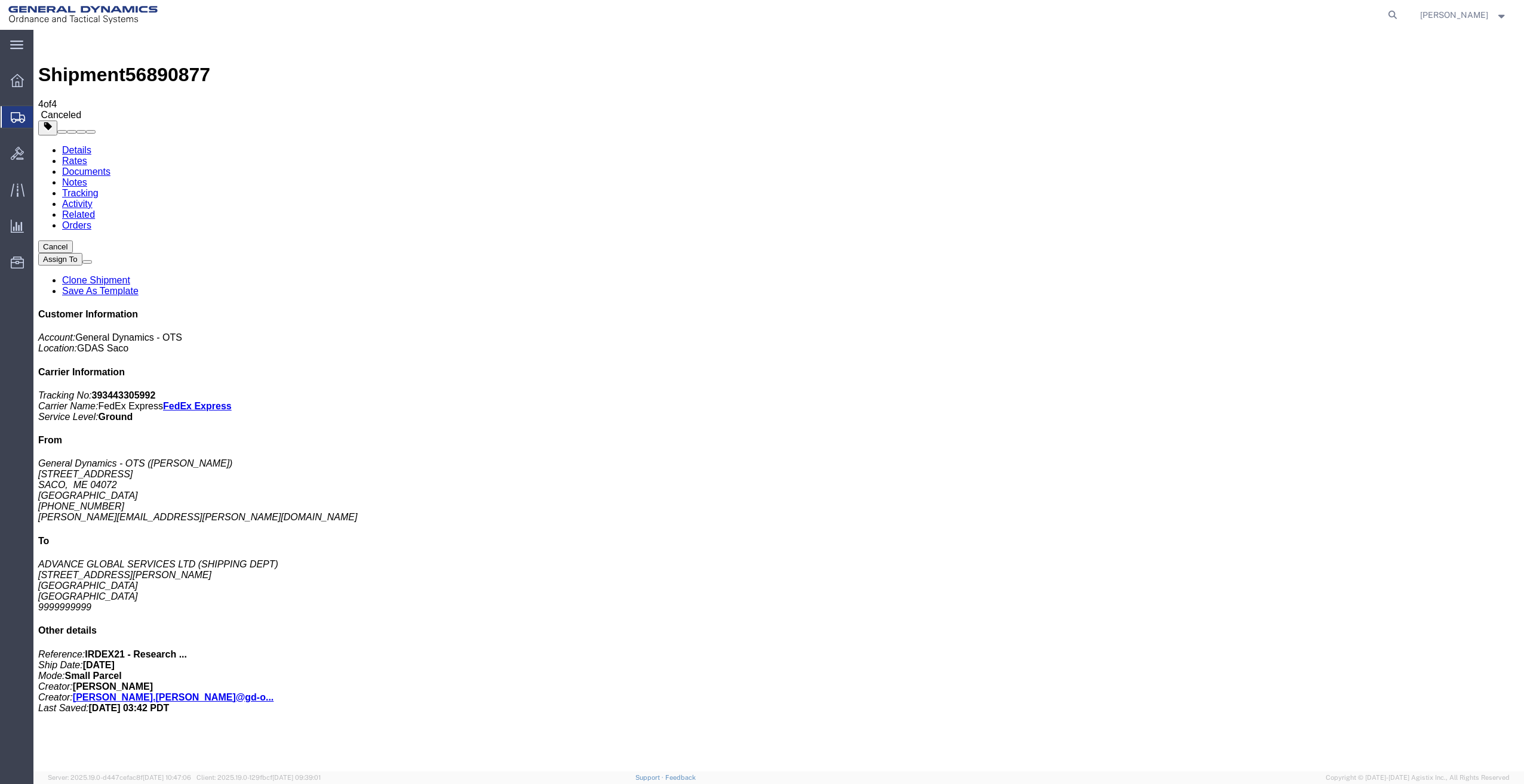
click link "Clone Shipment"
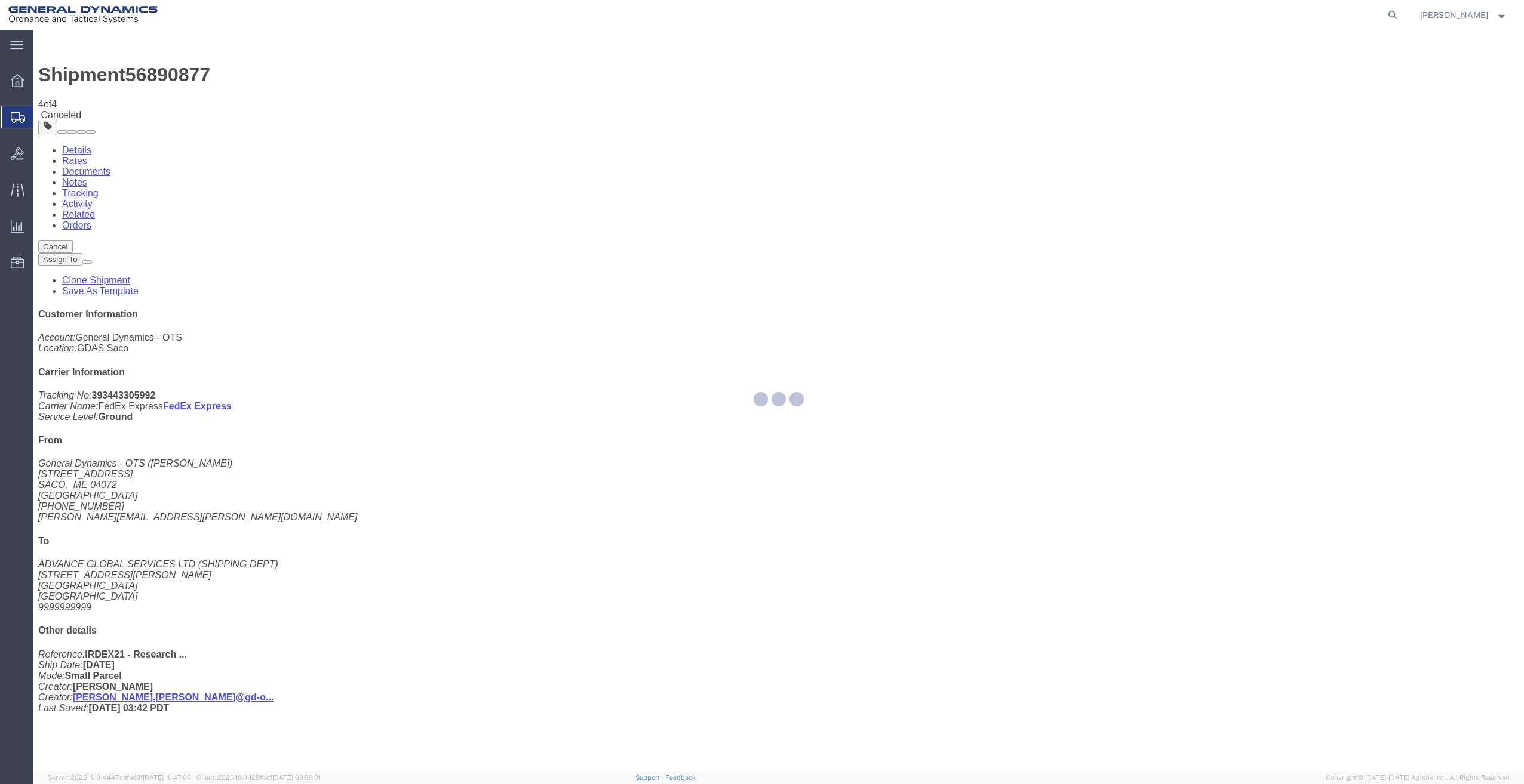
select select "15180"
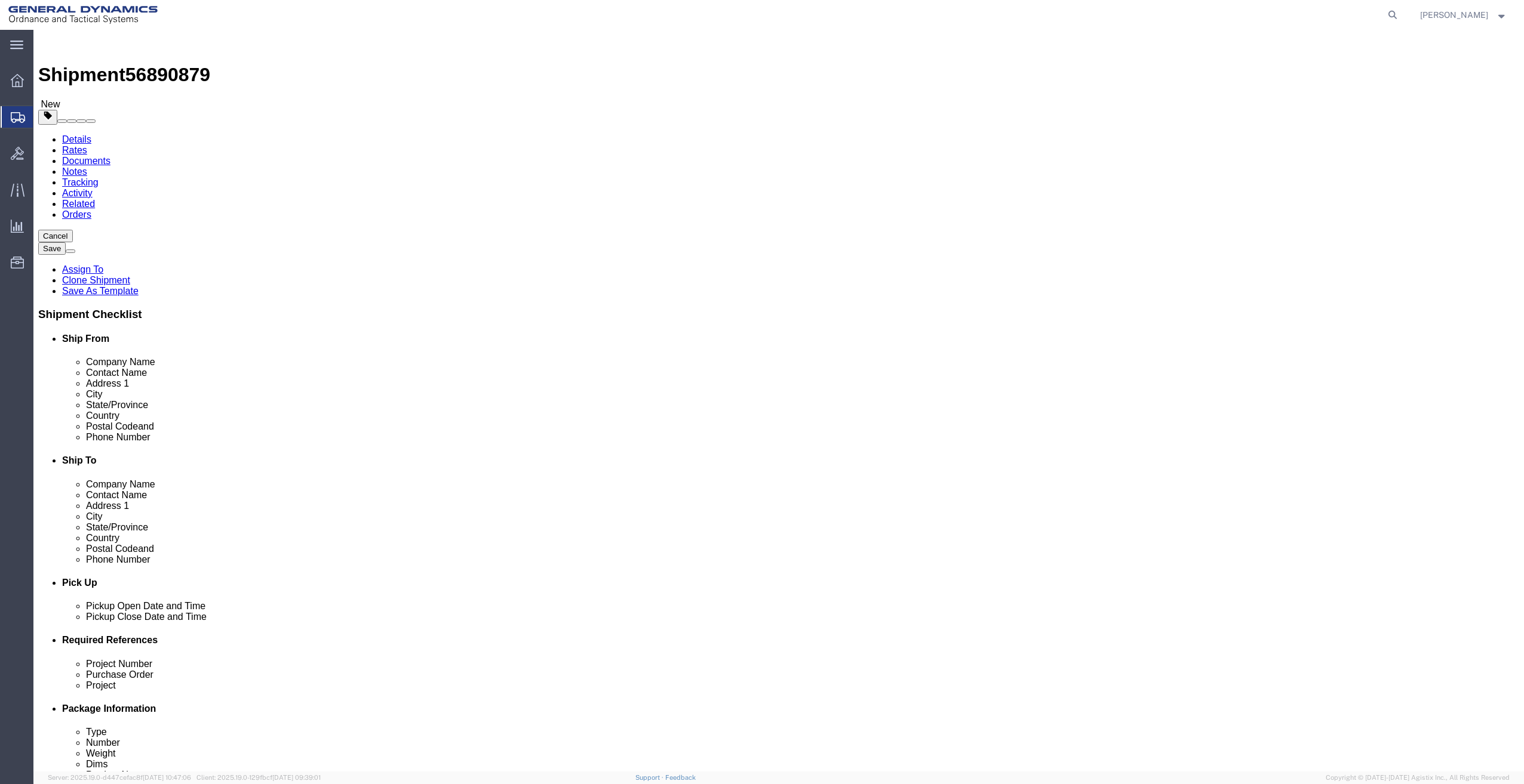
drag, startPoint x: 1014, startPoint y: 223, endPoint x: 619, endPoint y: 233, distance: 395.1
click div "Ship From Location Location [GEOGRAPHIC_DATA] Saco Select My Profile Location G…"
drag, startPoint x: 332, startPoint y: 223, endPoint x: -121, endPoint y: 241, distance: 453.4
click html "Shipment 56890879 New Details Rates Documents Notes Tracking Activity Related O…"
paste input "ADVANCE GLOBAL SERVICES LTD"
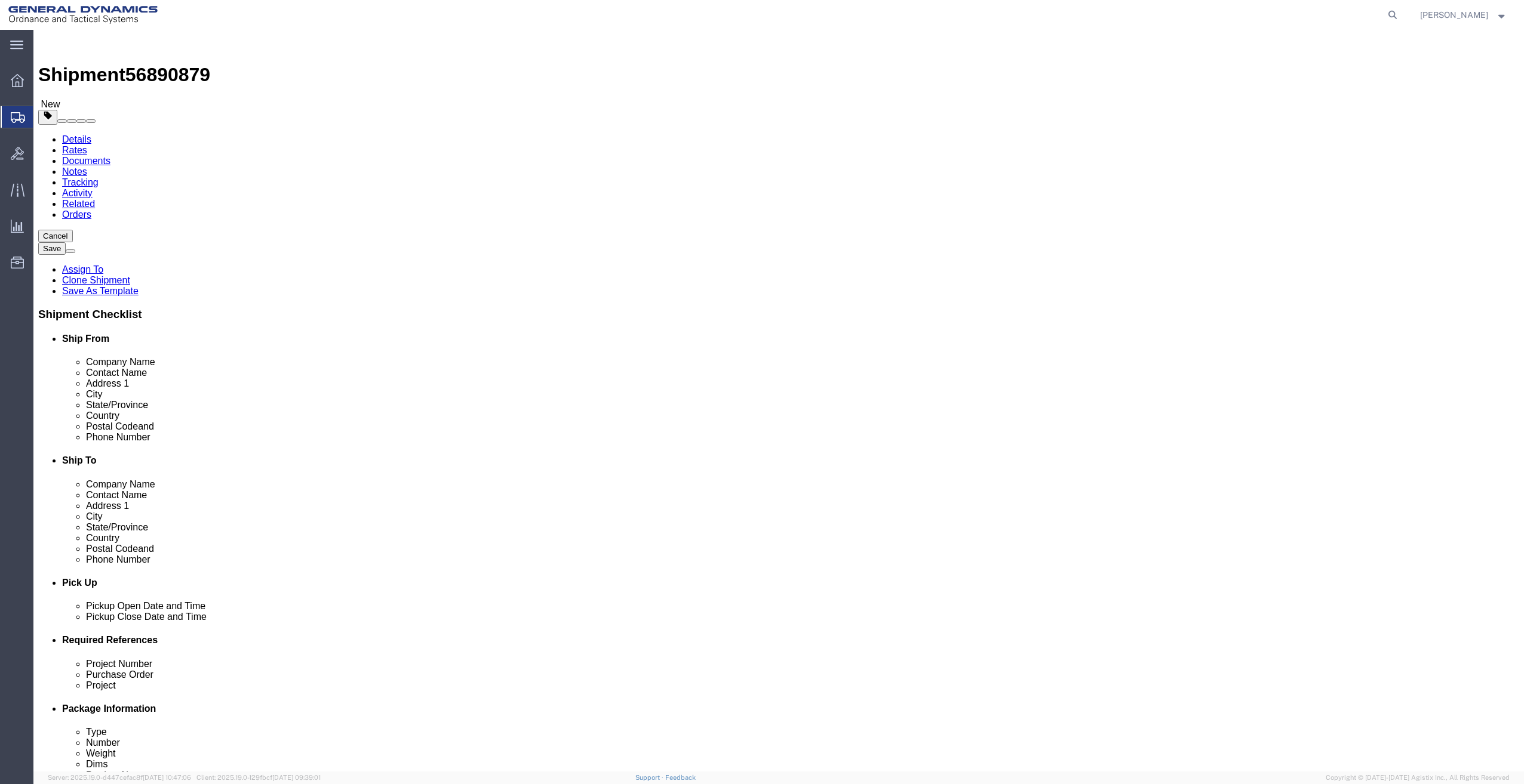
type input "ADVANCE GLOBAL SERVICES LTD"
drag, startPoint x: 930, startPoint y: 245, endPoint x: 609, endPoint y: 275, distance: 322.4
click div "Ship From Location Location [GEOGRAPHIC_DATA] Saco Select My Profile Location G…"
drag, startPoint x: 319, startPoint y: 243, endPoint x: 94, endPoint y: 265, distance: 226.1
click div "Location GDAS Saco Select My Profile Location GD-OTS [GEOGRAPHIC_DATA] (Commerc…"
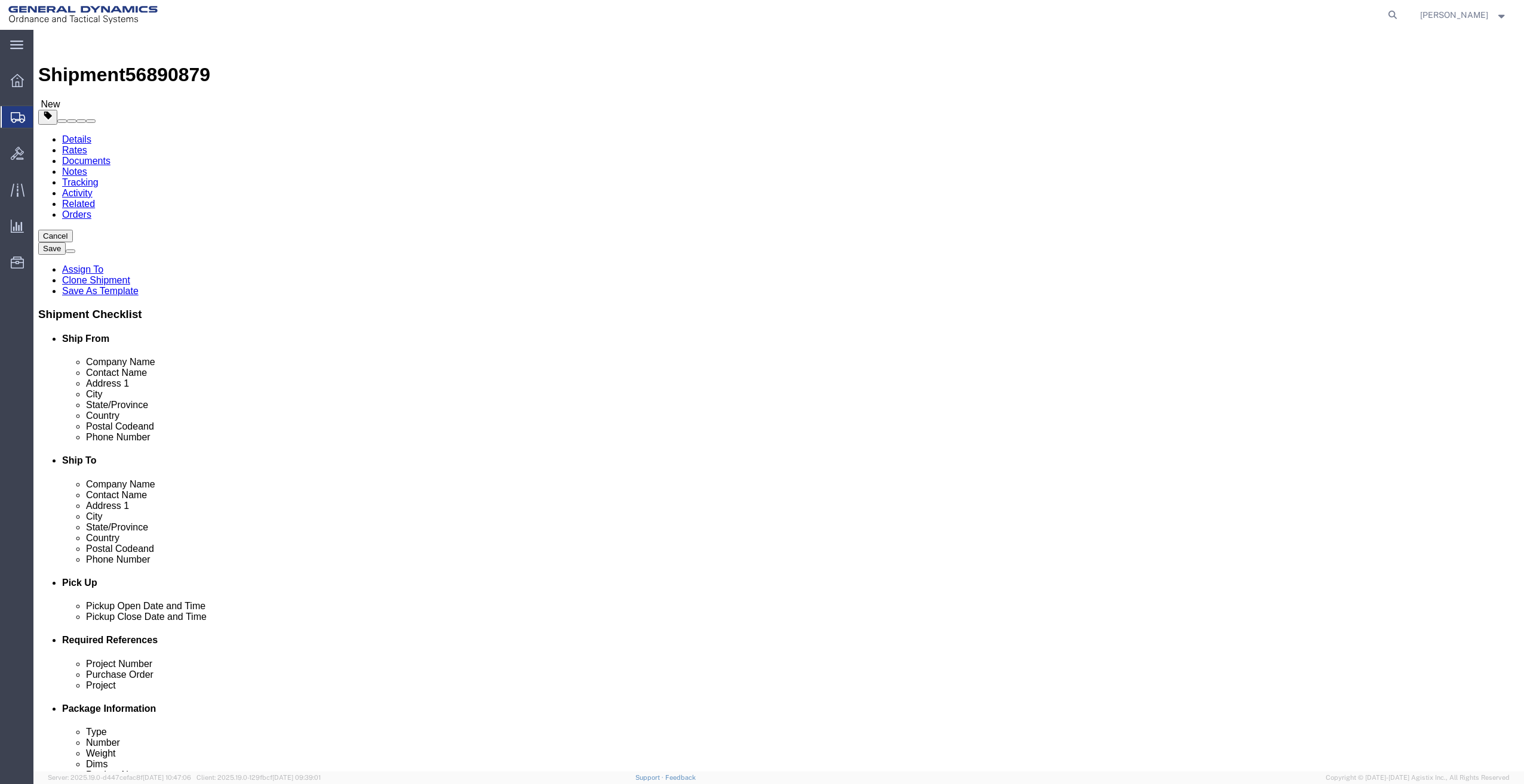
paste input "SHIPPING DEPT"
type input "SHIPPING DEPT"
drag, startPoint x: 971, startPoint y: 260, endPoint x: 431, endPoint y: 304, distance: 541.8
click div "Ship From Location Location [GEOGRAPHIC_DATA] Saco Select My Profile Location G…"
drag, startPoint x: 270, startPoint y: 267, endPoint x: 81, endPoint y: 285, distance: 189.9
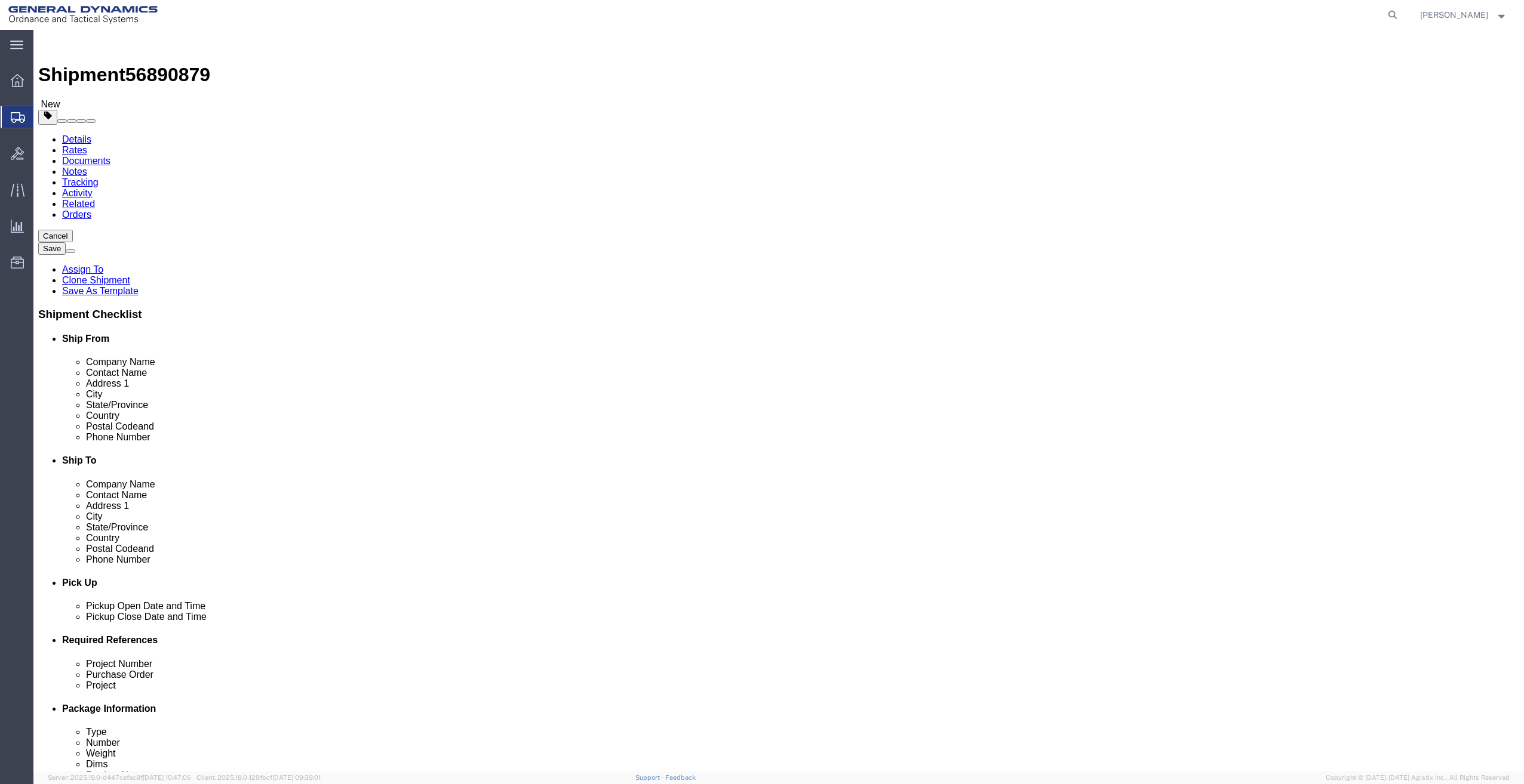
click div "Location GDAS Saco Select My Profile Location GD-OTS [GEOGRAPHIC_DATA] (Commerc…"
paste input "[STREET_ADDRESS][PERSON_NAME]"
type input "[STREET_ADDRESS][PERSON_NAME]"
select select
drag, startPoint x: 945, startPoint y: 320, endPoint x: 533, endPoint y: 344, distance: 412.7
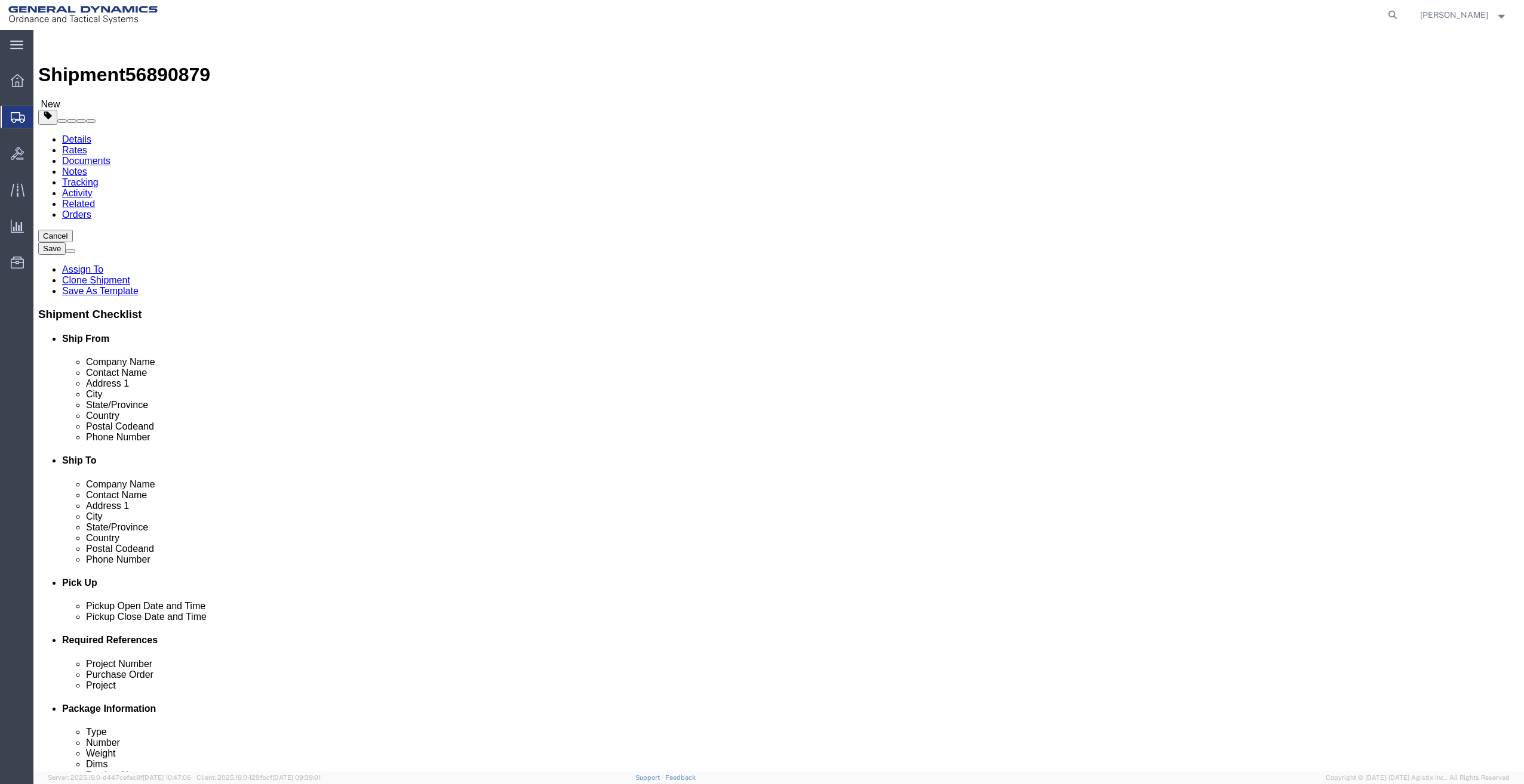
click div "Ship From Location Location Select Select My Profile Location [GEOGRAPHIC_DATA]…"
drag, startPoint x: 324, startPoint y: 313, endPoint x: 158, endPoint y: 337, distance: 167.7
click div "Location Select Select My Profile Location GD-OTS [GEOGRAPHIC_DATA] (Commerce) …"
paste input "[GEOGRAPHIC_DATA]"
type input "[GEOGRAPHIC_DATA]"
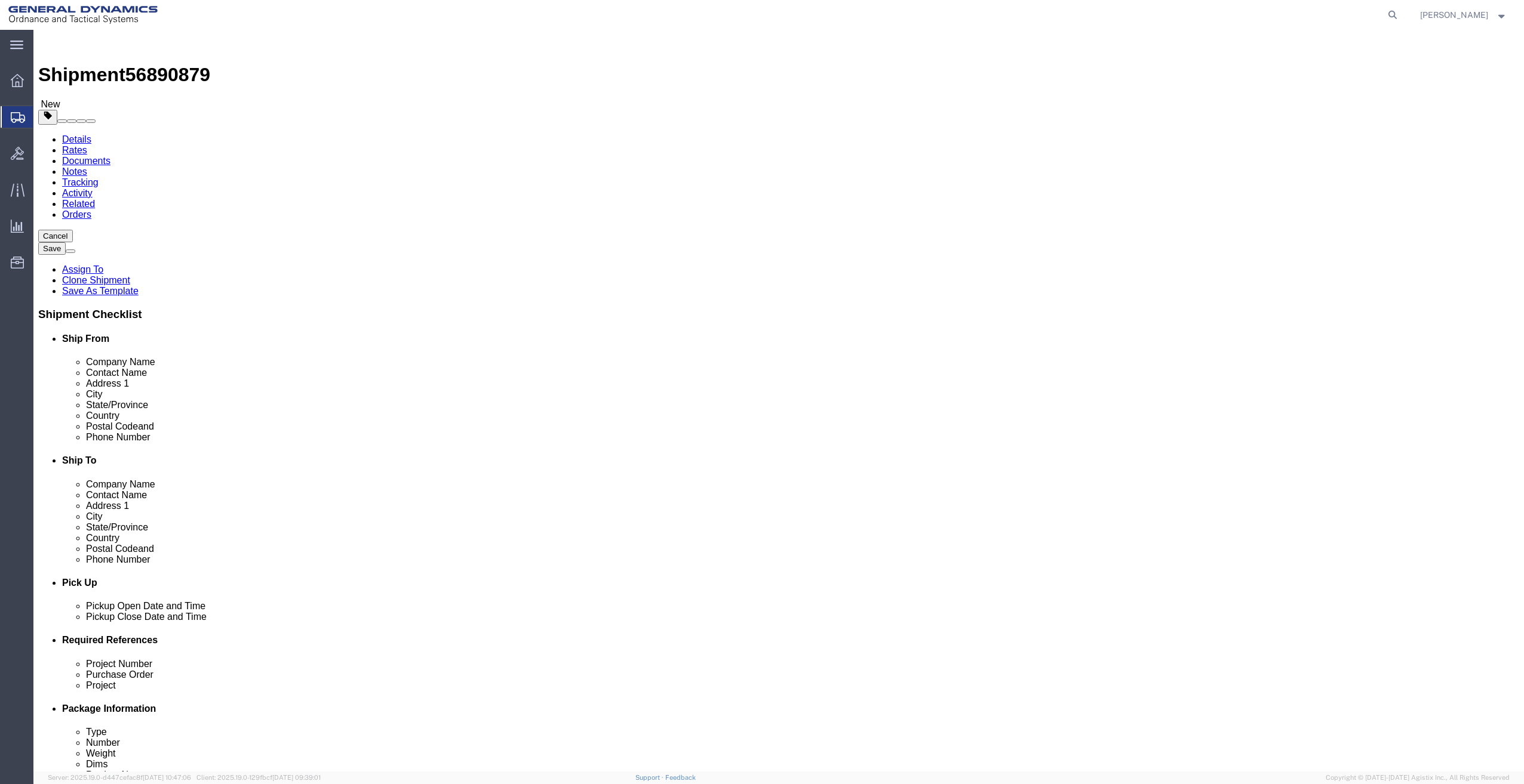
type input "new"
drag, startPoint x: 307, startPoint y: 382, endPoint x: 116, endPoint y: 395, distance: 191.4
click div "Postal Code 04072"
type input "14127"
select select "MYPROFILE"
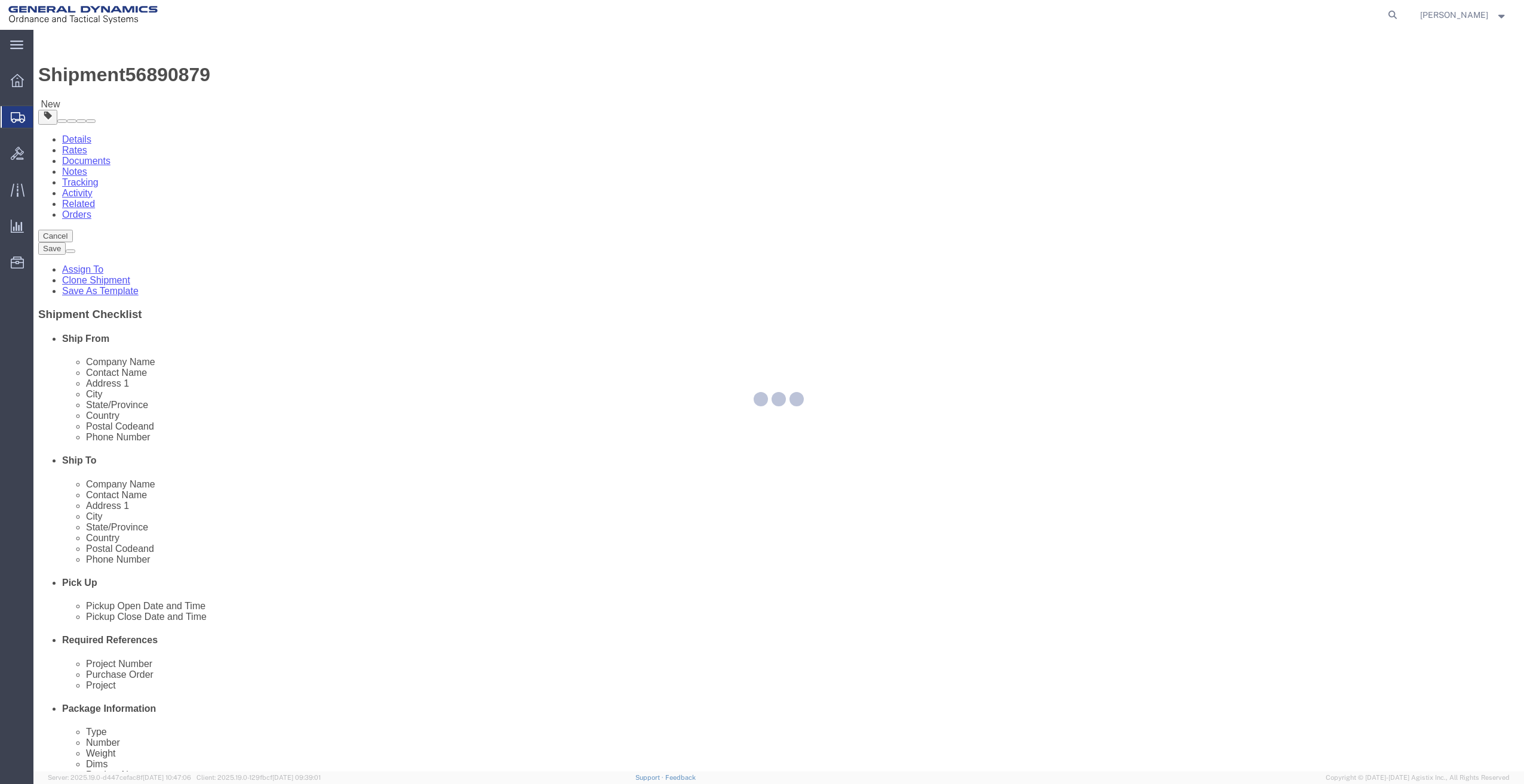
type input "04072"
type input "[PHONE_NUMBER]"
type input "[PERSON_NAME][EMAIL_ADDRESS][PERSON_NAME][DOMAIN_NAME]"
checkbox input "true"
select select "ME"
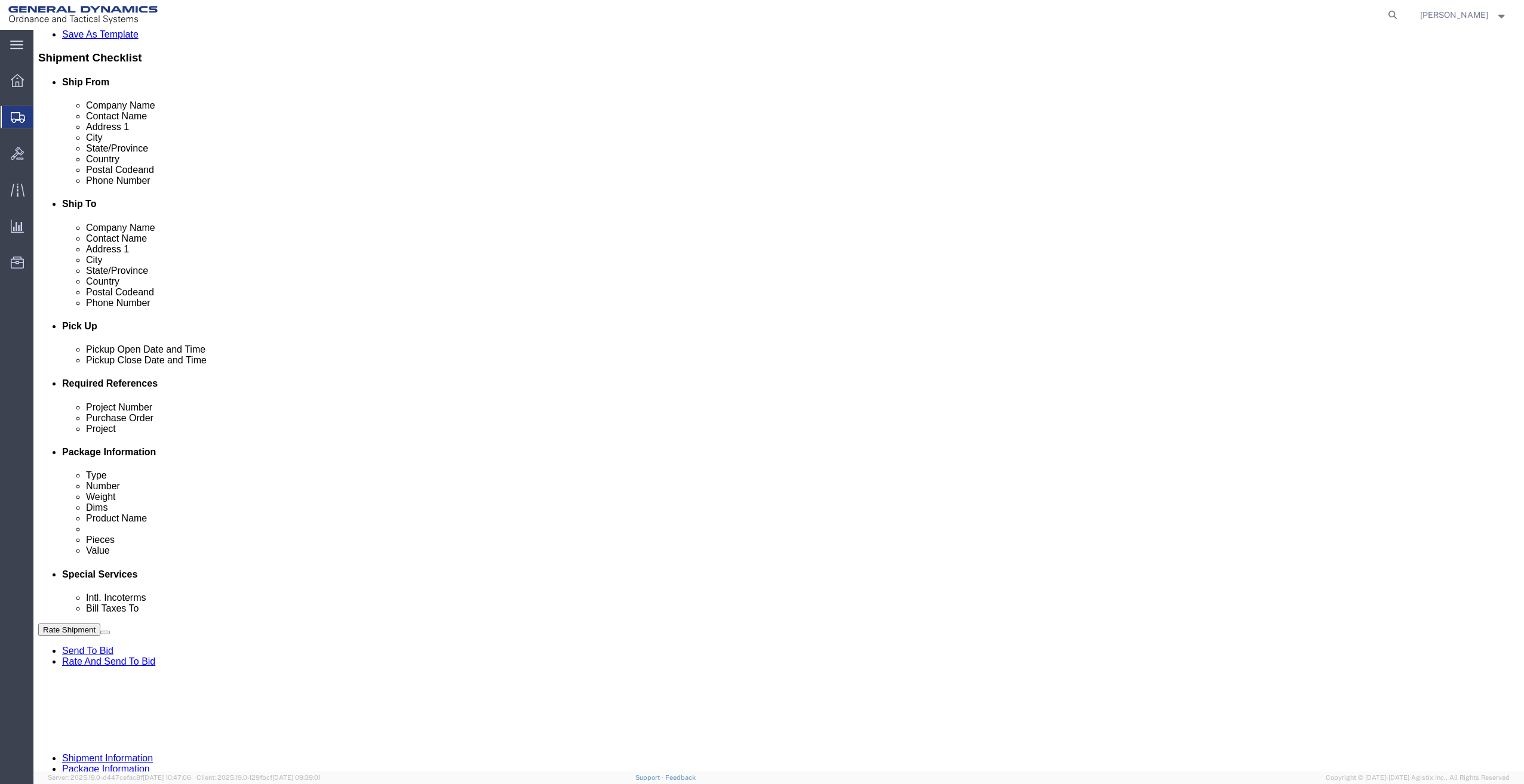
scroll to position [283, 0]
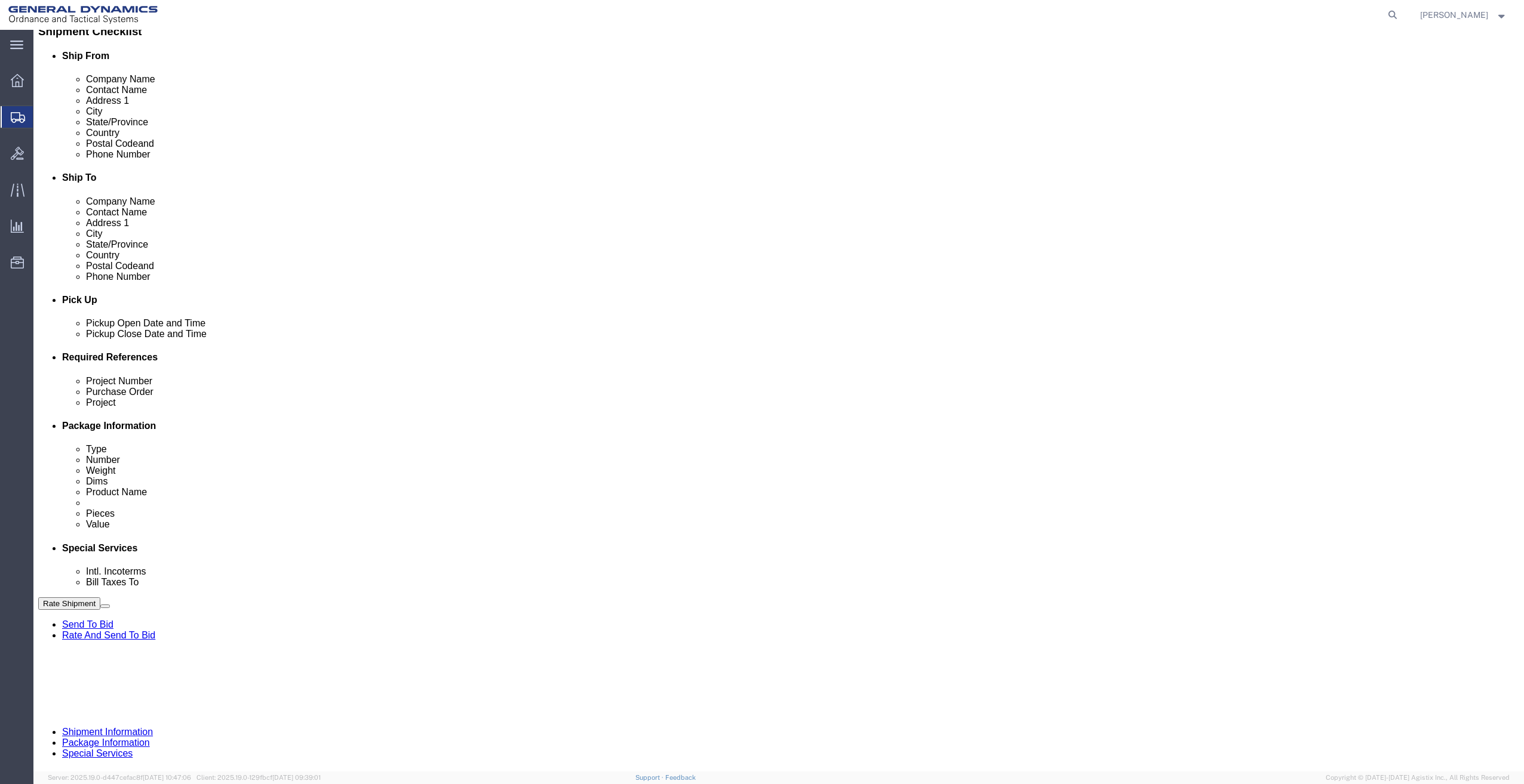
click button "Continue"
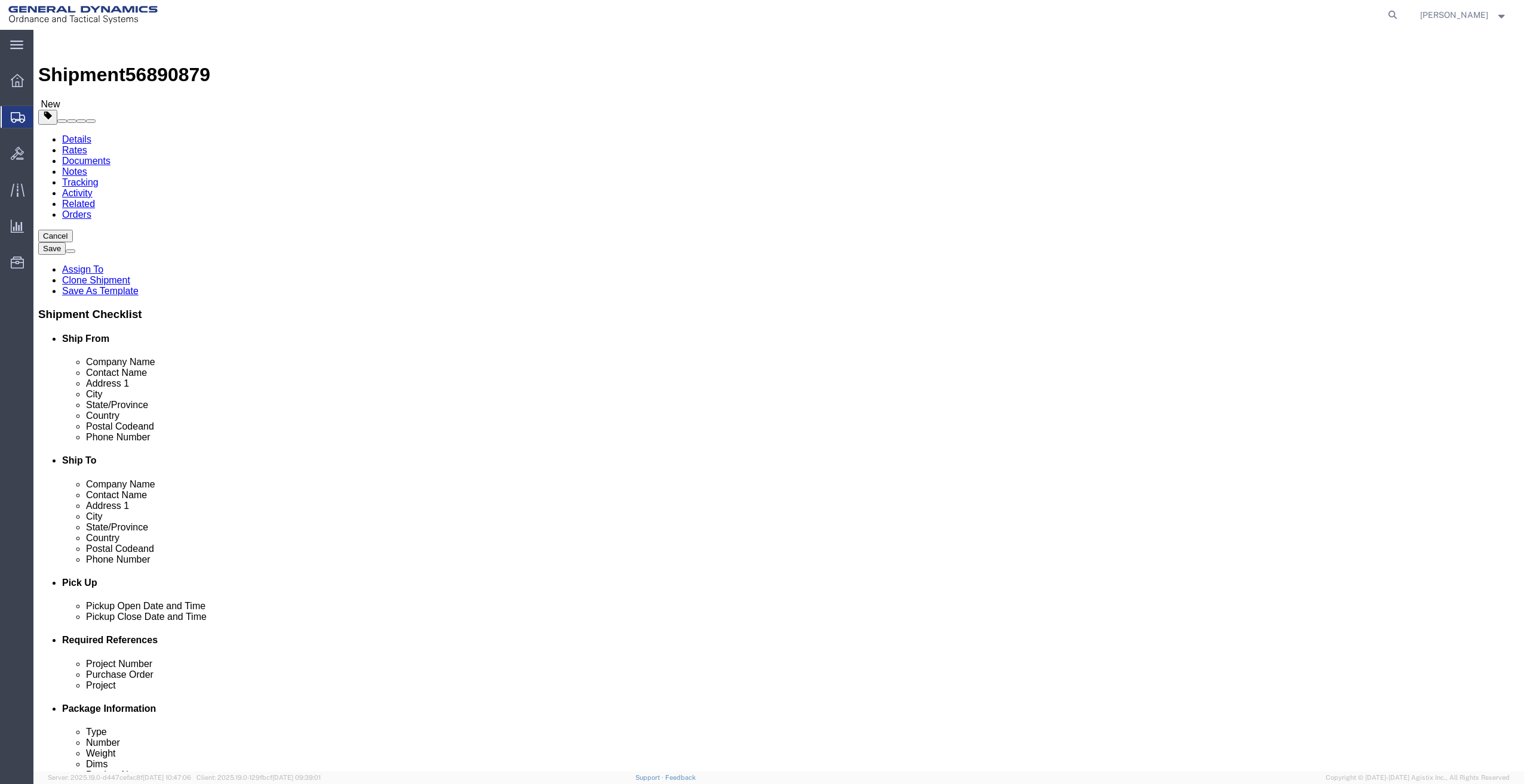
click select "Select Envelope Large Box Medium Box PAK Rack Small Box Tube Your Packaging"
click div "1 x Crate(s) Package Type Select Envelope Large Box Medium Box PAK Rack Small B…"
click select "Select Envelope Large Box Medium Box PAK Rack Small Box Tube Your Packaging"
select select "YRPK"
click select "Select Envelope Large Box Medium Box PAK Rack Small Box Tube Your Packaging"
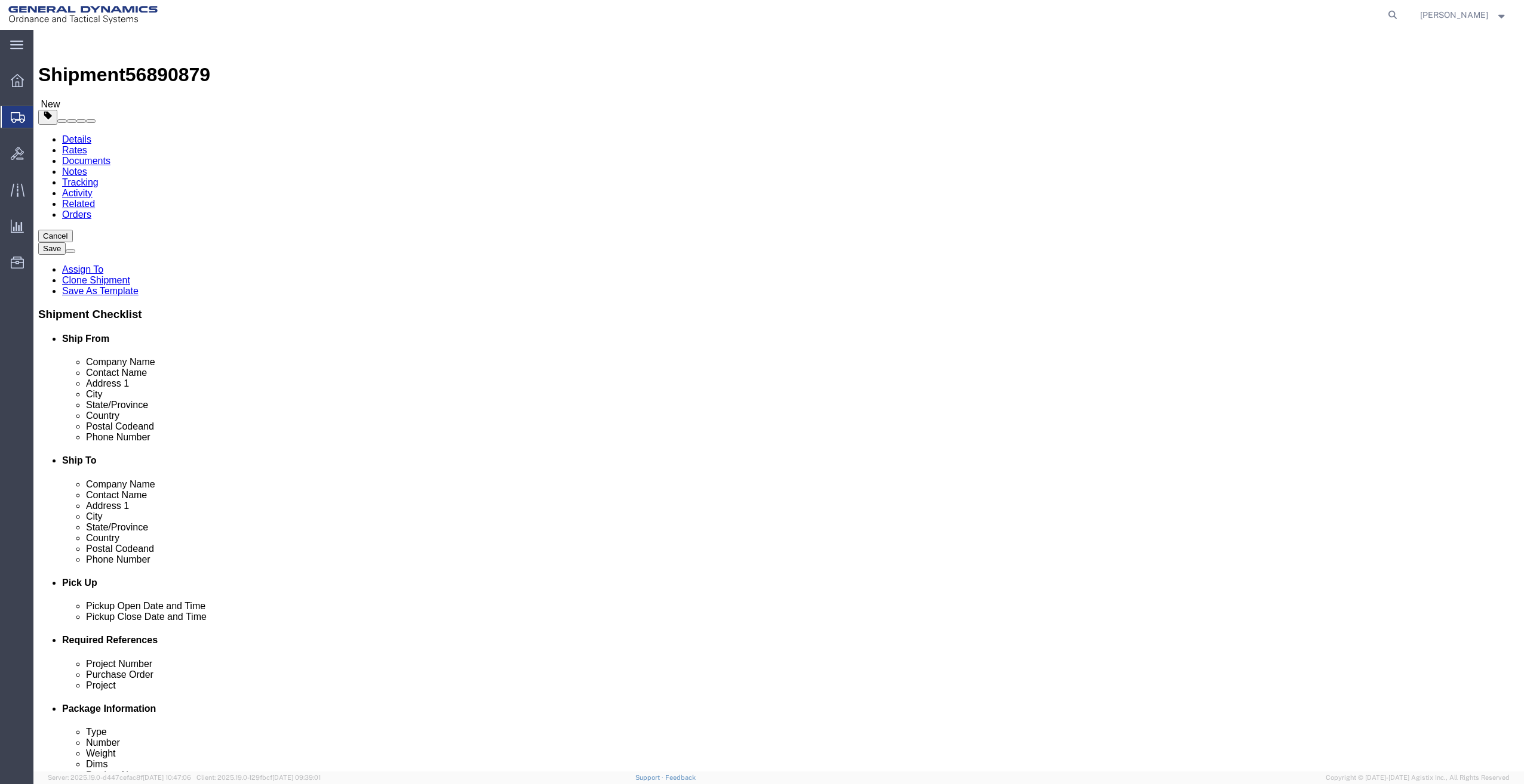
click div "1 x Your Packaging Package Type Select Envelope Large Box Medium Box PAK Rack S…"
click button "Continue"
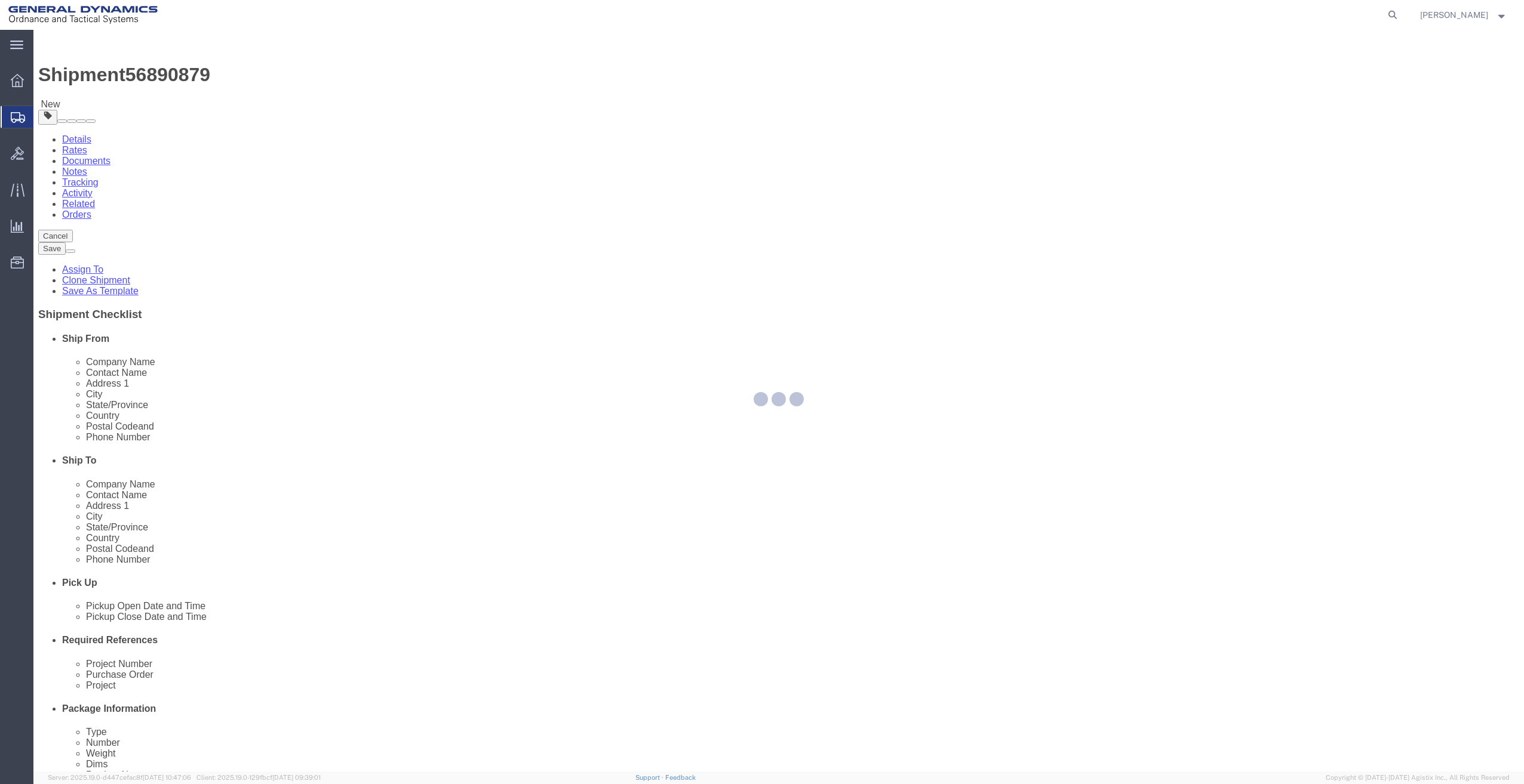
select select
select select "DEPARTMENT"
select select "1763985"
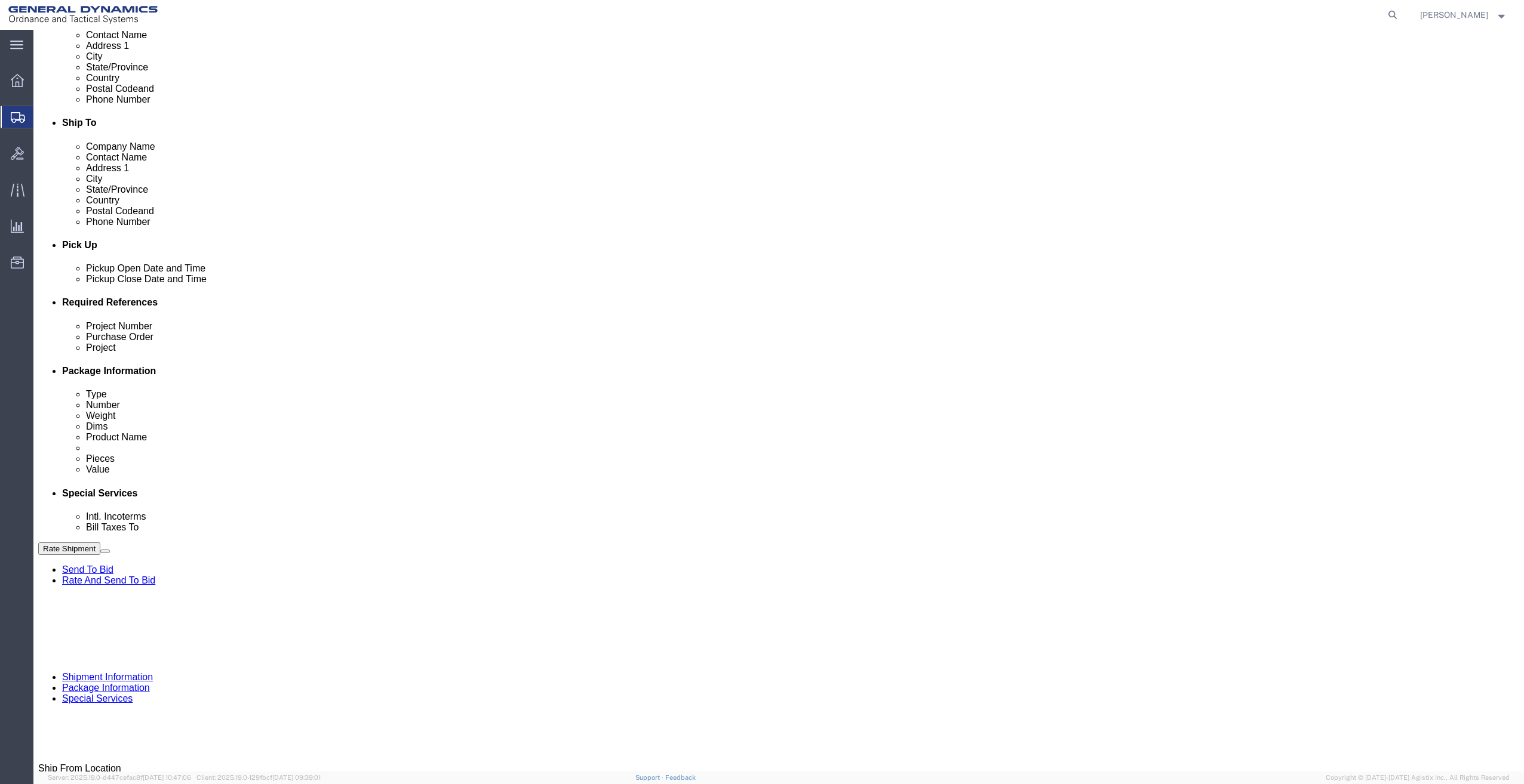
scroll to position [403, 0]
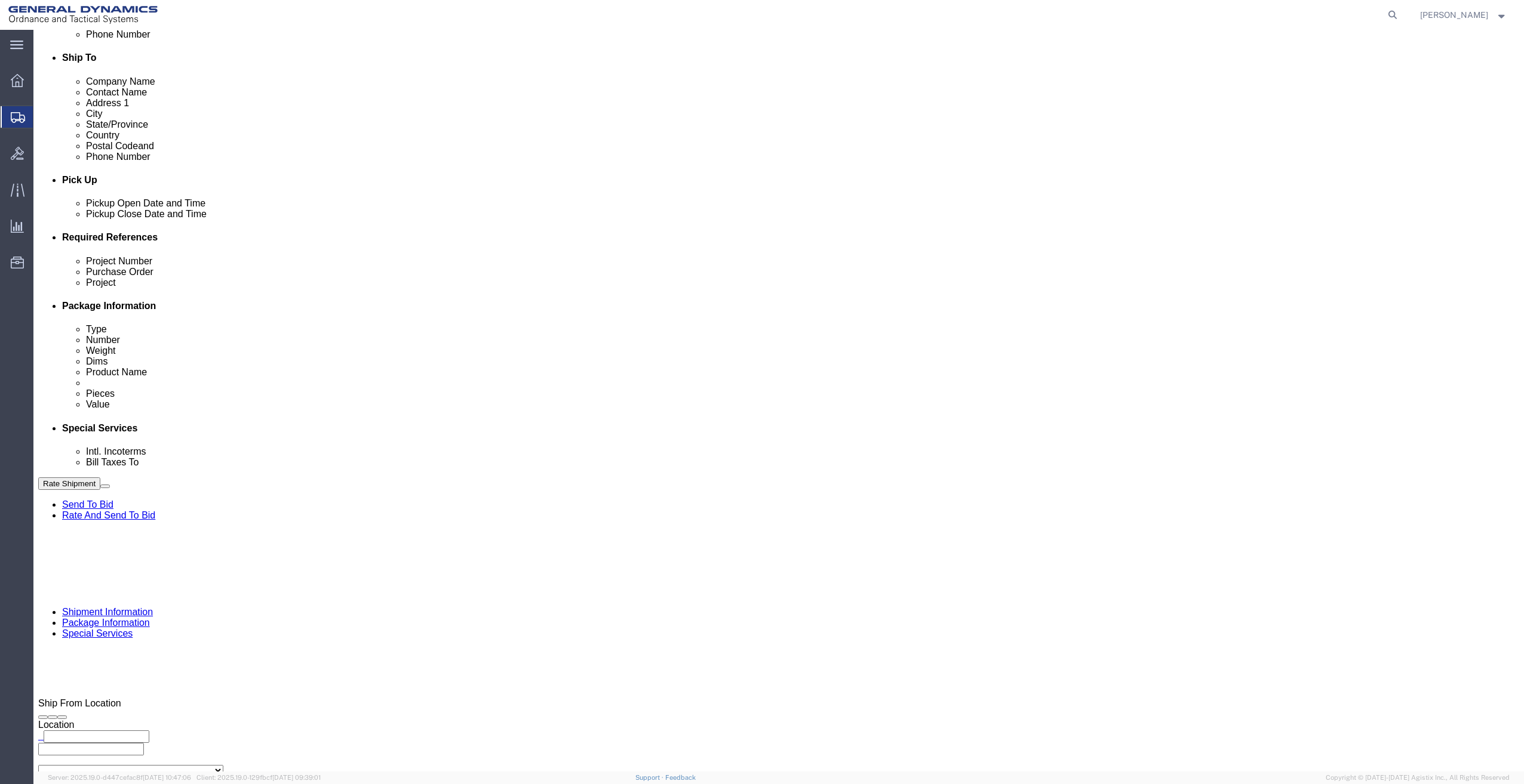
click button "Rate Shipment"
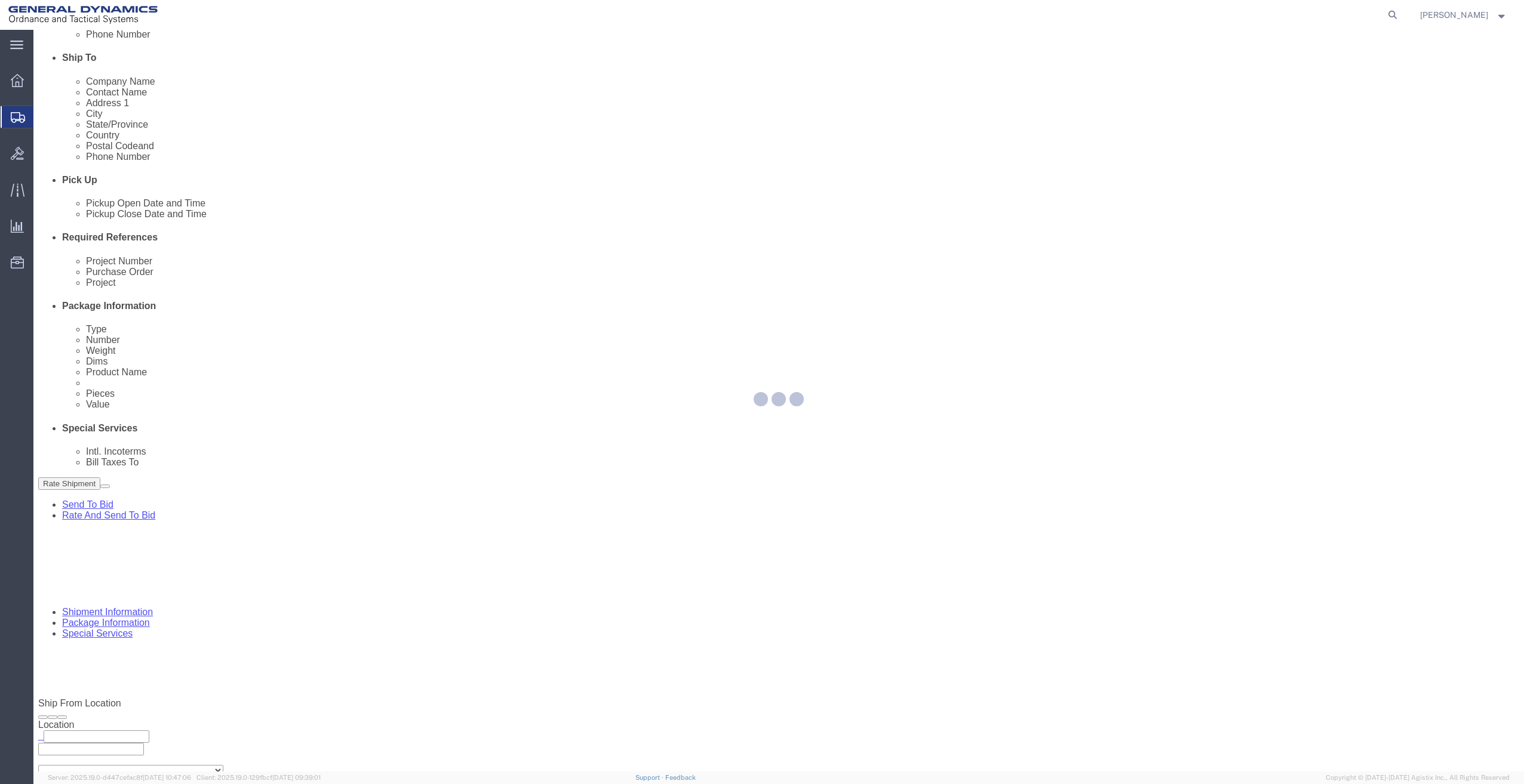
select select
select select "DEPARTMENT"
select select "1763985"
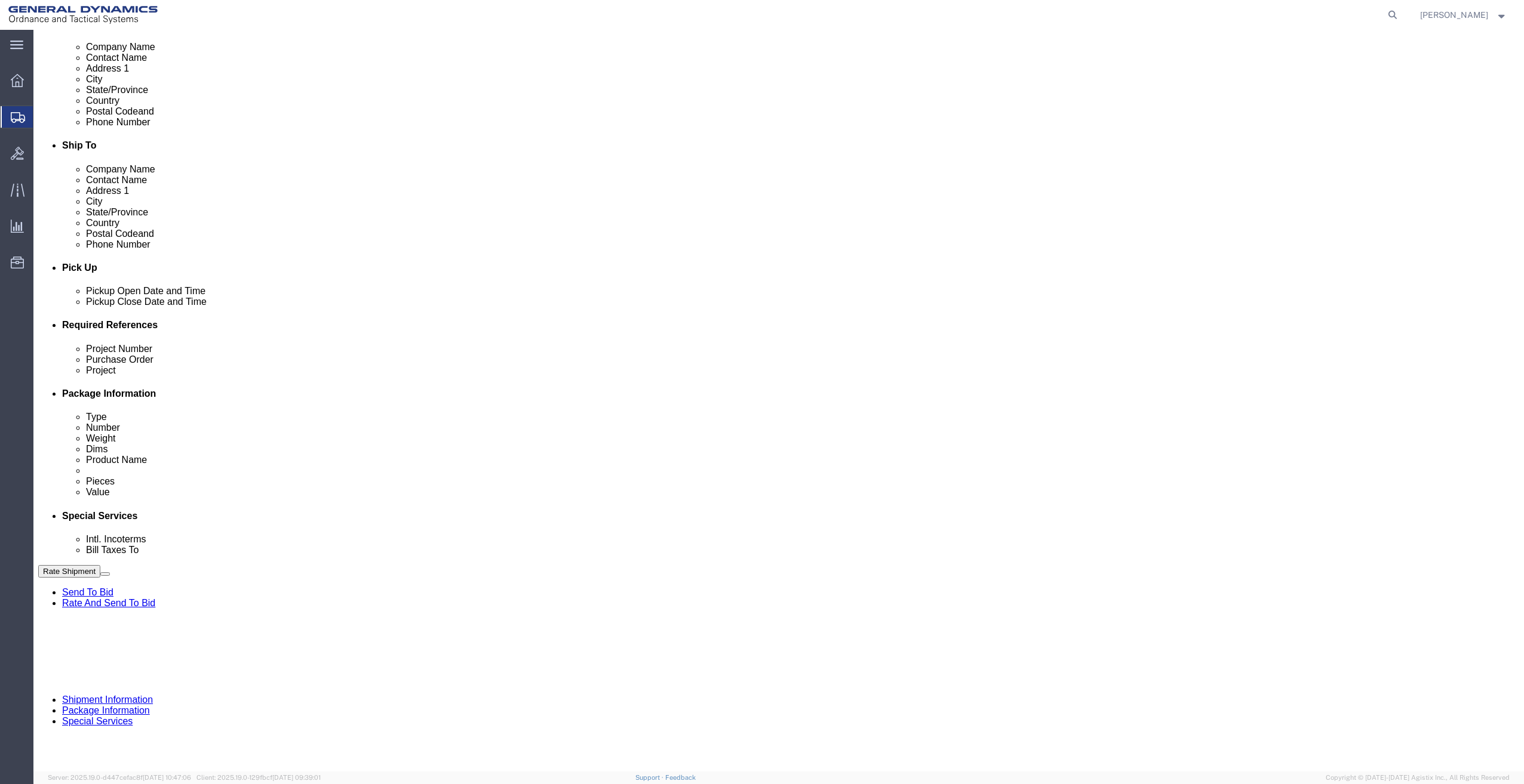
scroll to position [238, 0]
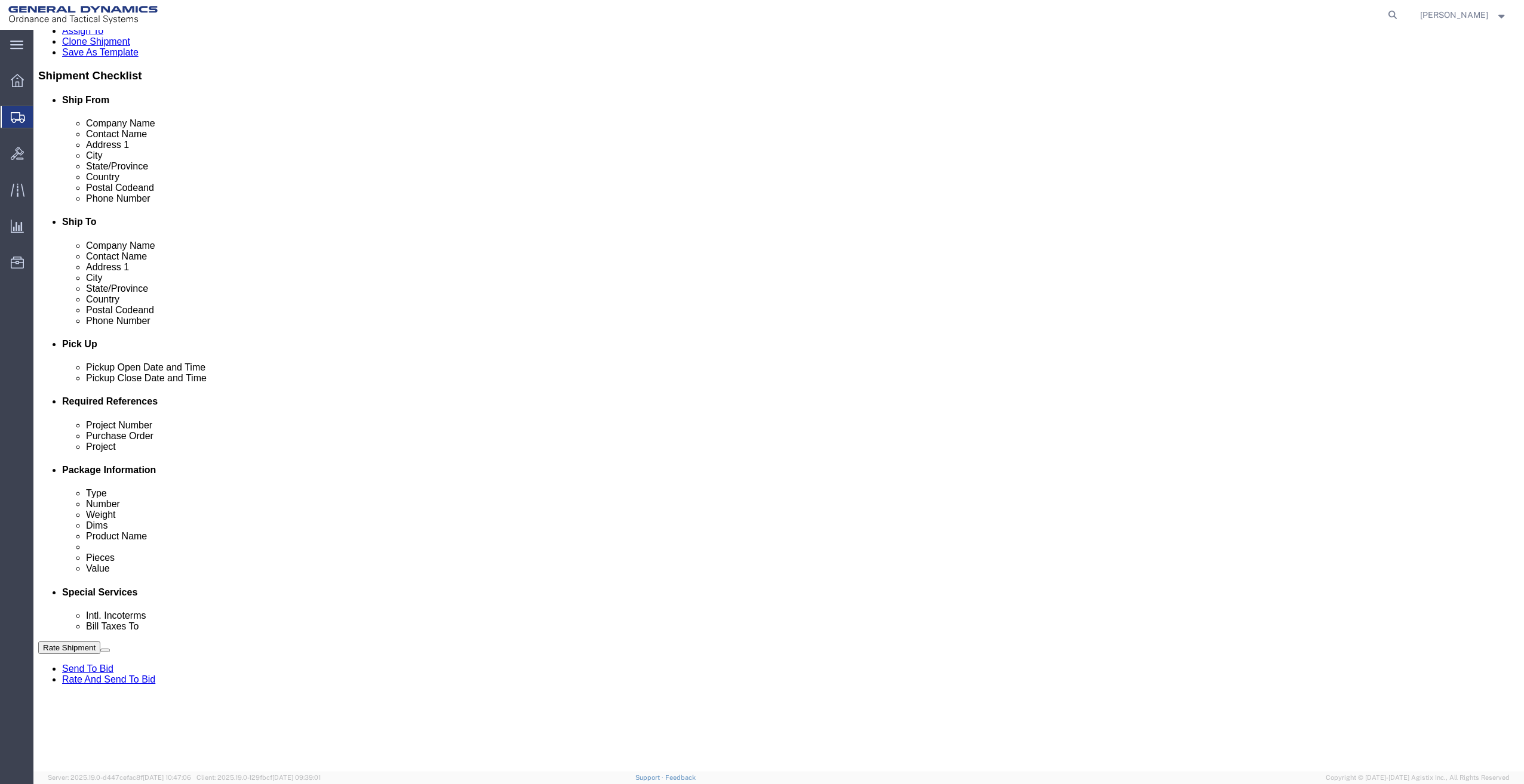
click select "Select DHL FedEx Express UPS"
select select "FedEx Express"
click select "Select DHL FedEx Express UPS"
click button "Rate Shipment"
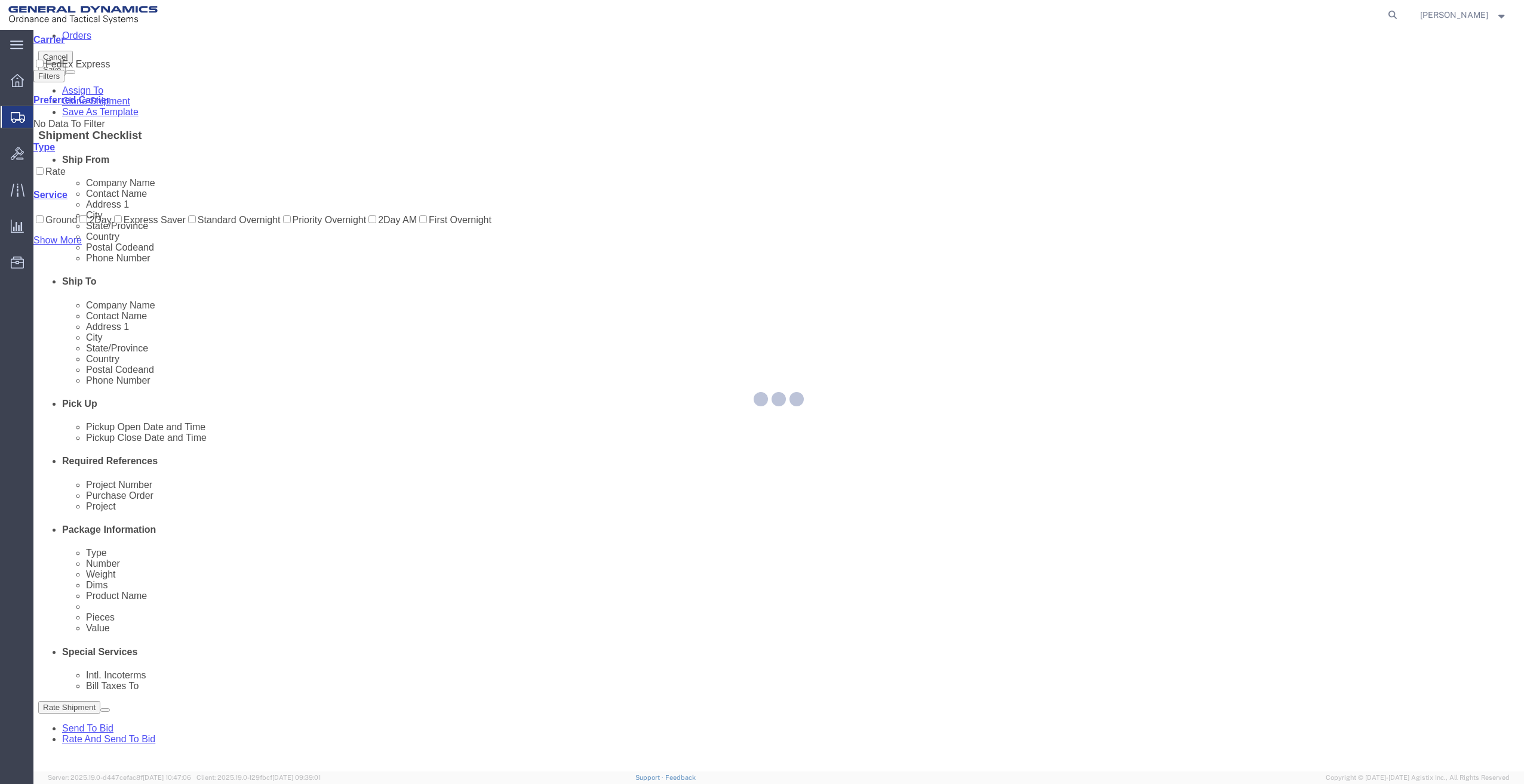
scroll to position [0, 0]
